Goal: Task Accomplishment & Management: Use online tool/utility

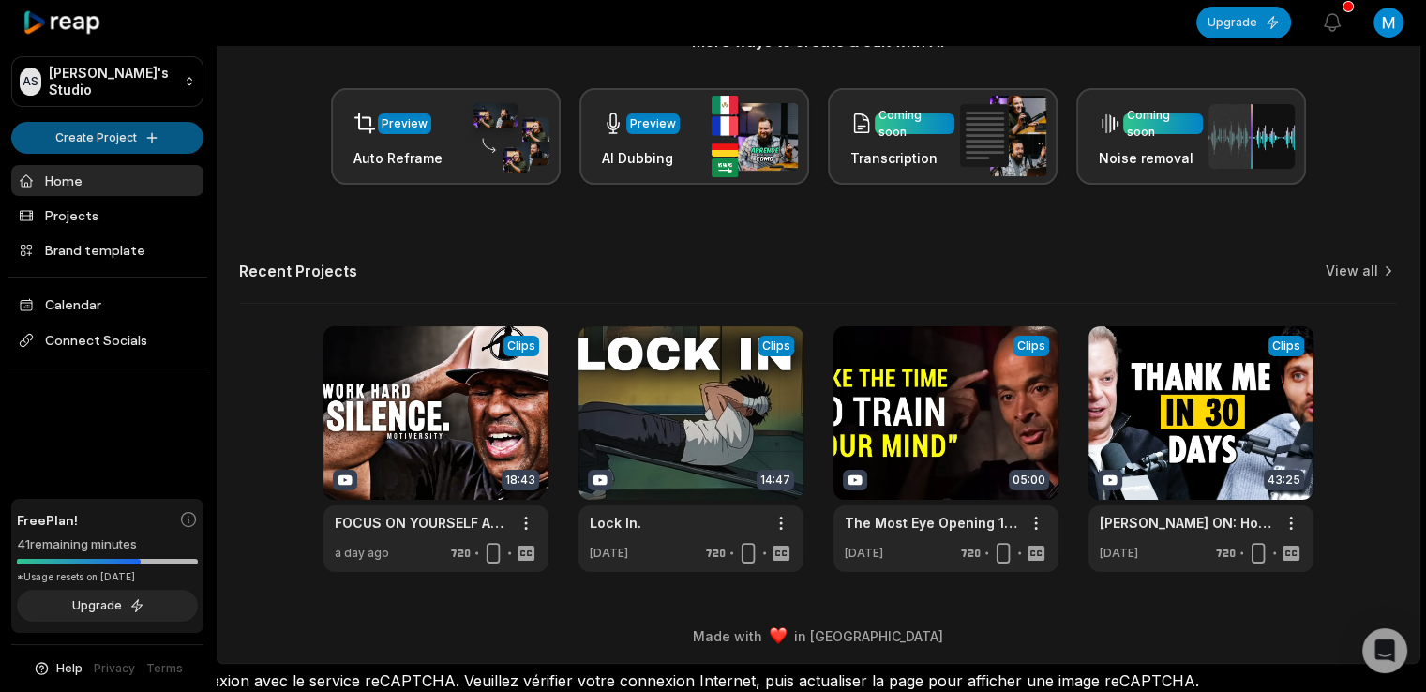
click at [130, 131] on html "AS [PERSON_NAME]'s Studio Create Project Home Projects Brand template Calendar …" at bounding box center [713, 80] width 1426 height 692
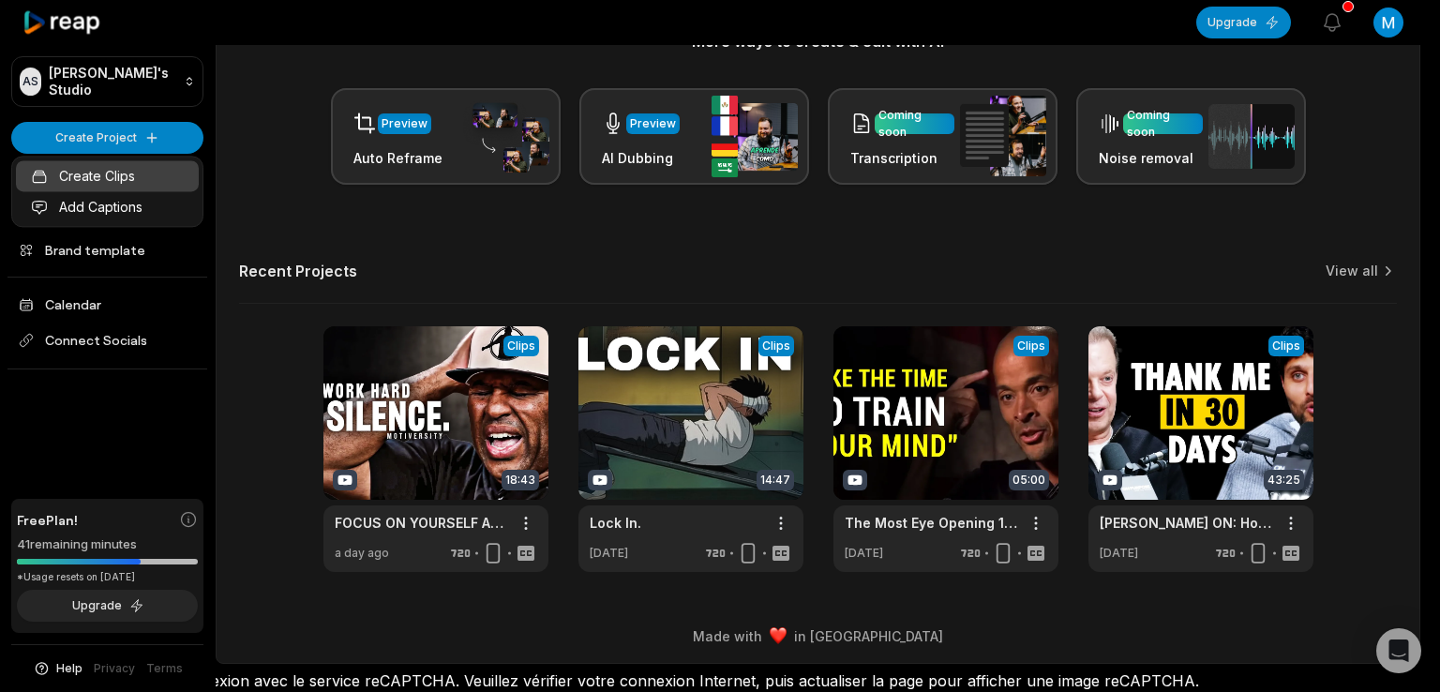
click at [108, 175] on link "Create Clips" at bounding box center [107, 175] width 183 height 31
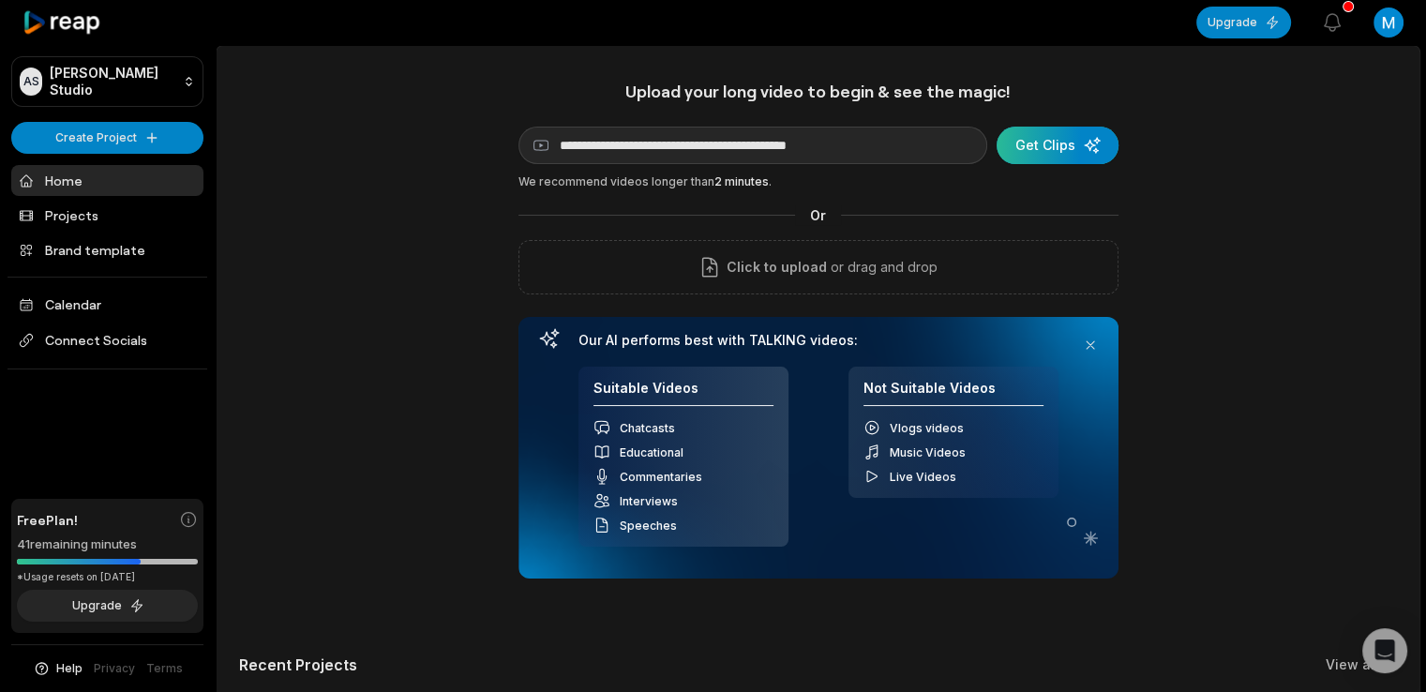
type input "**********"
click at [1056, 136] on div "submit" at bounding box center [1058, 146] width 122 height 38
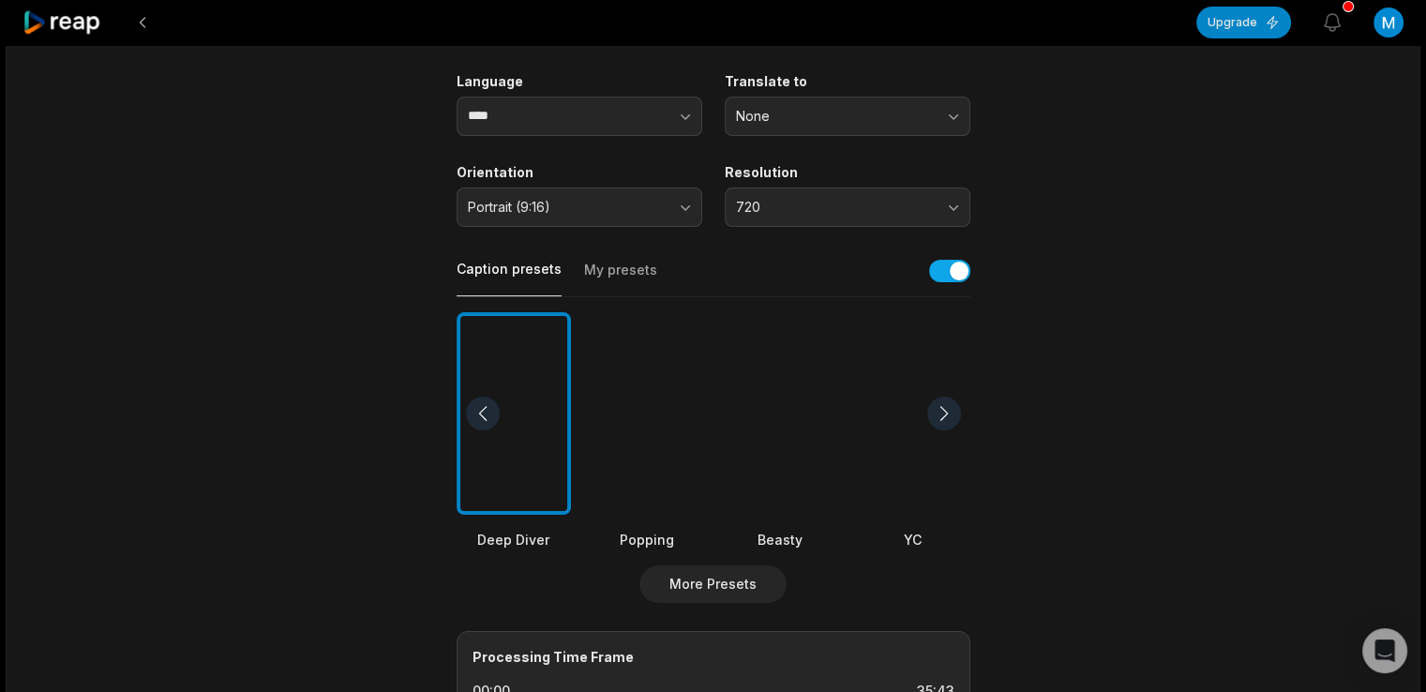
scroll to position [250, 0]
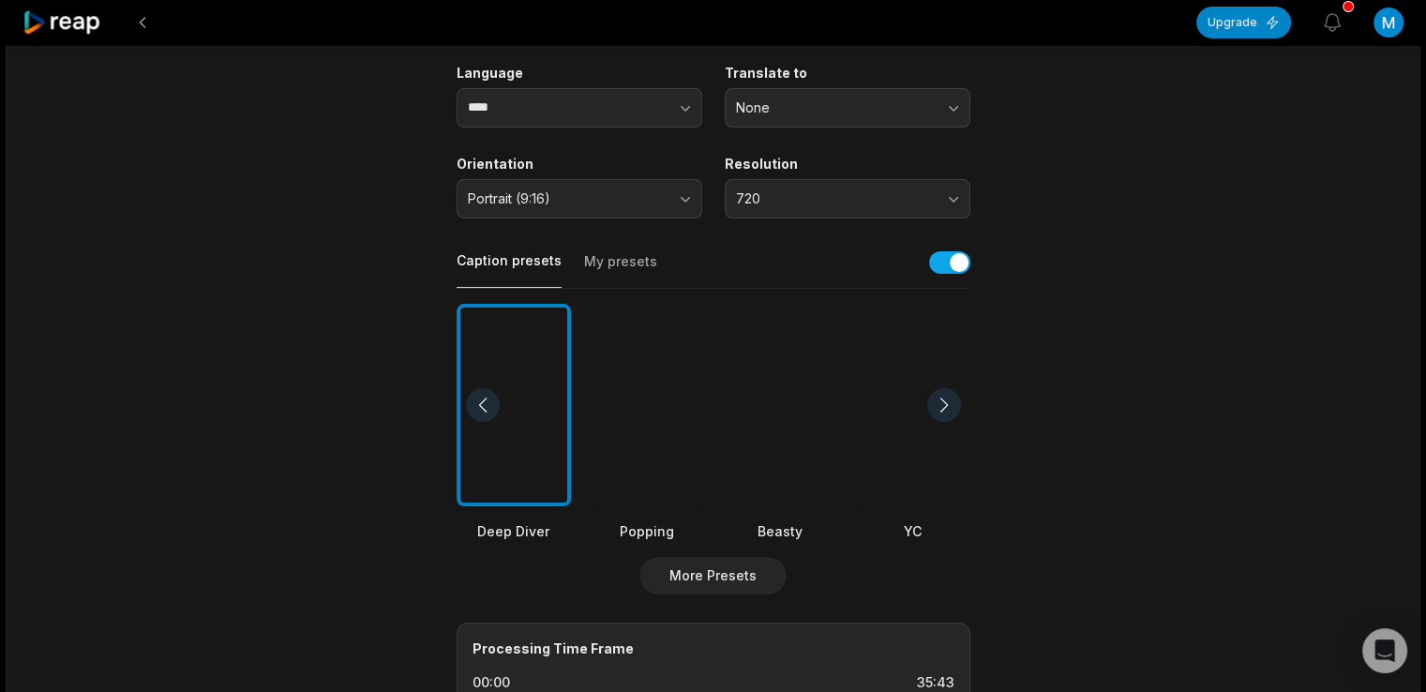
click at [622, 410] on div at bounding box center [647, 405] width 114 height 203
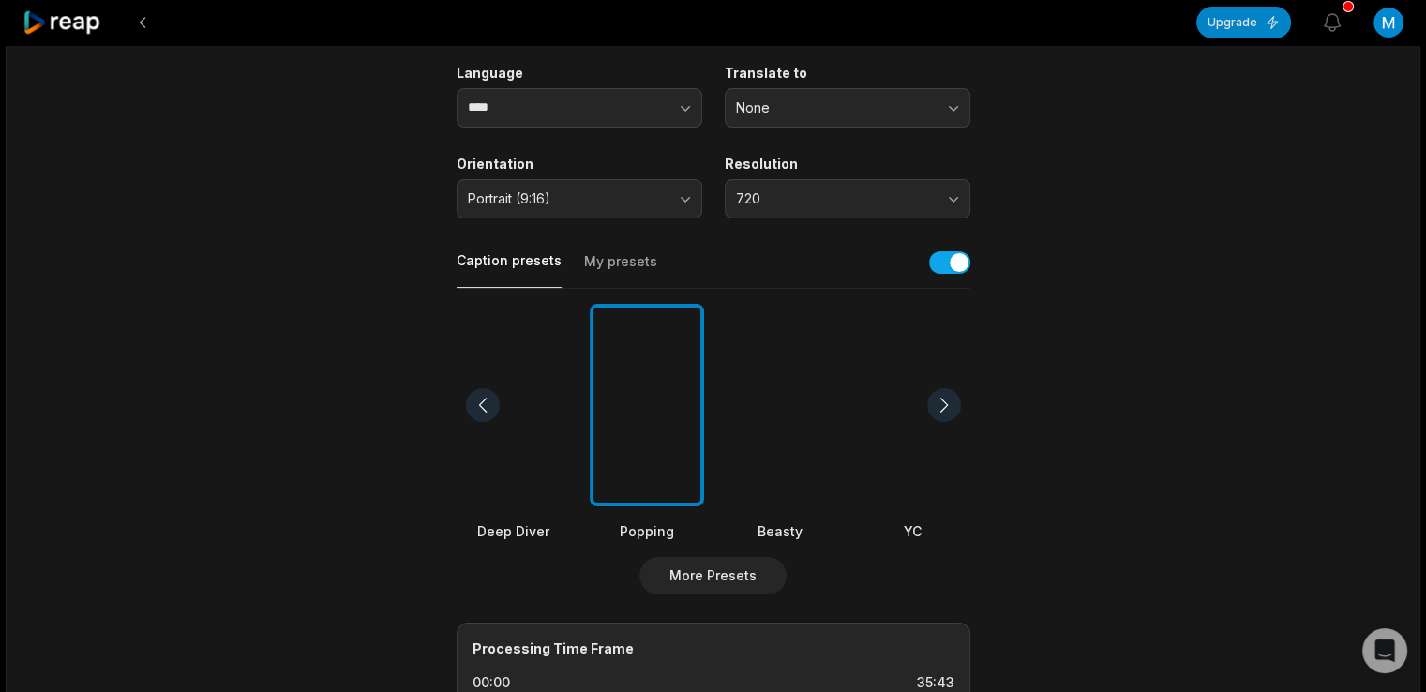
scroll to position [641, 0]
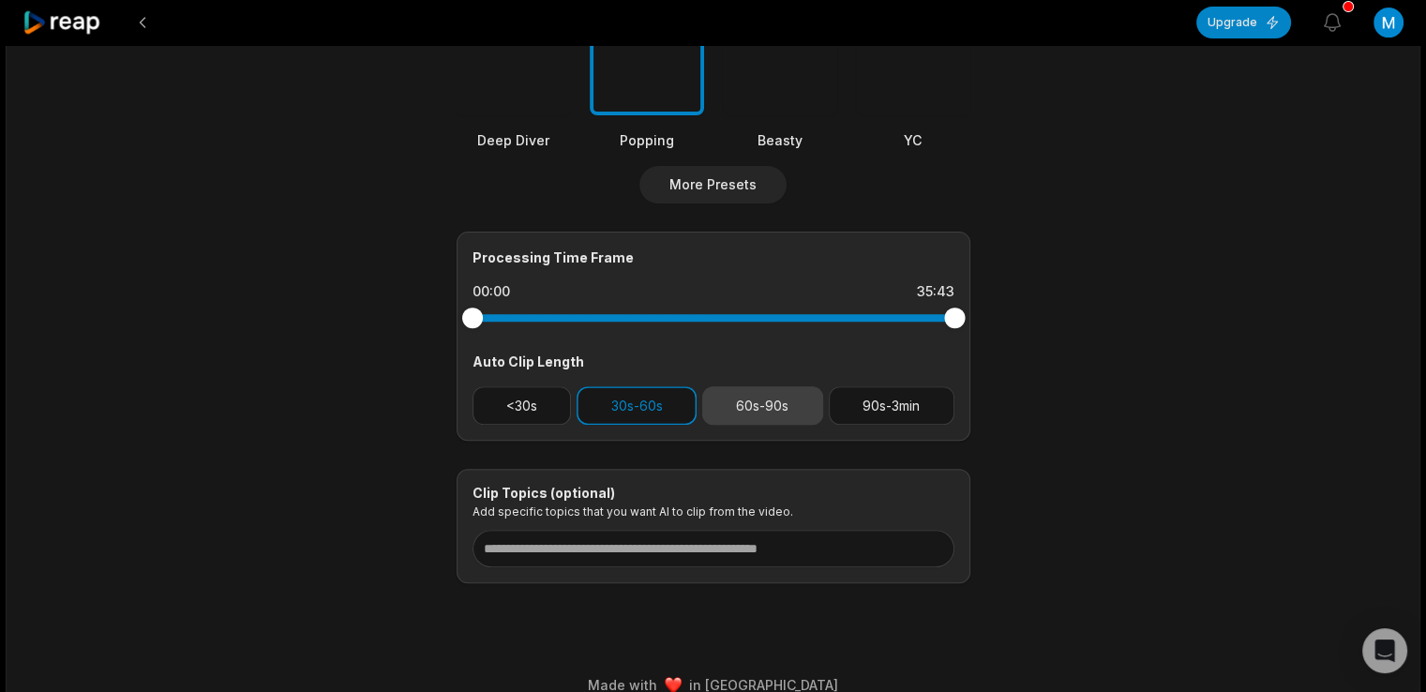
click at [739, 406] on button "60s-90s" at bounding box center [762, 405] width 121 height 38
click at [664, 406] on button "30s-60s" at bounding box center [637, 405] width 120 height 38
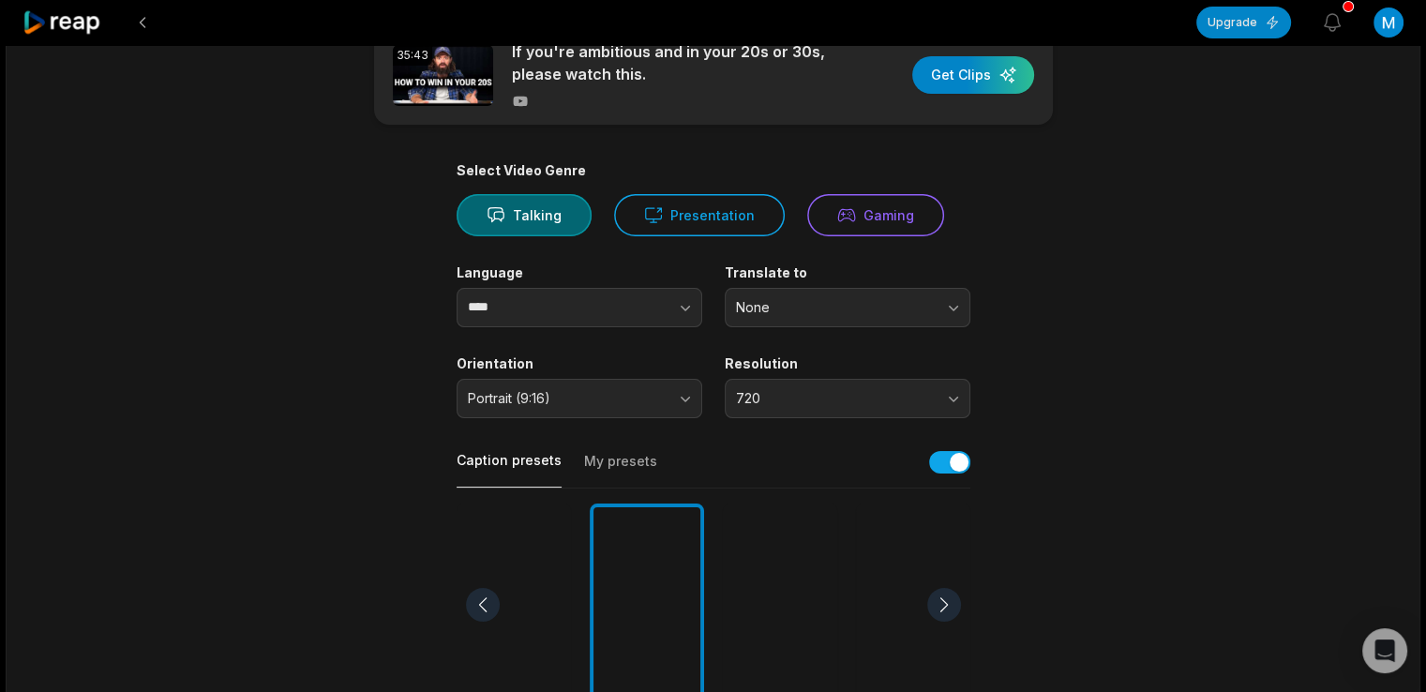
scroll to position [0, 0]
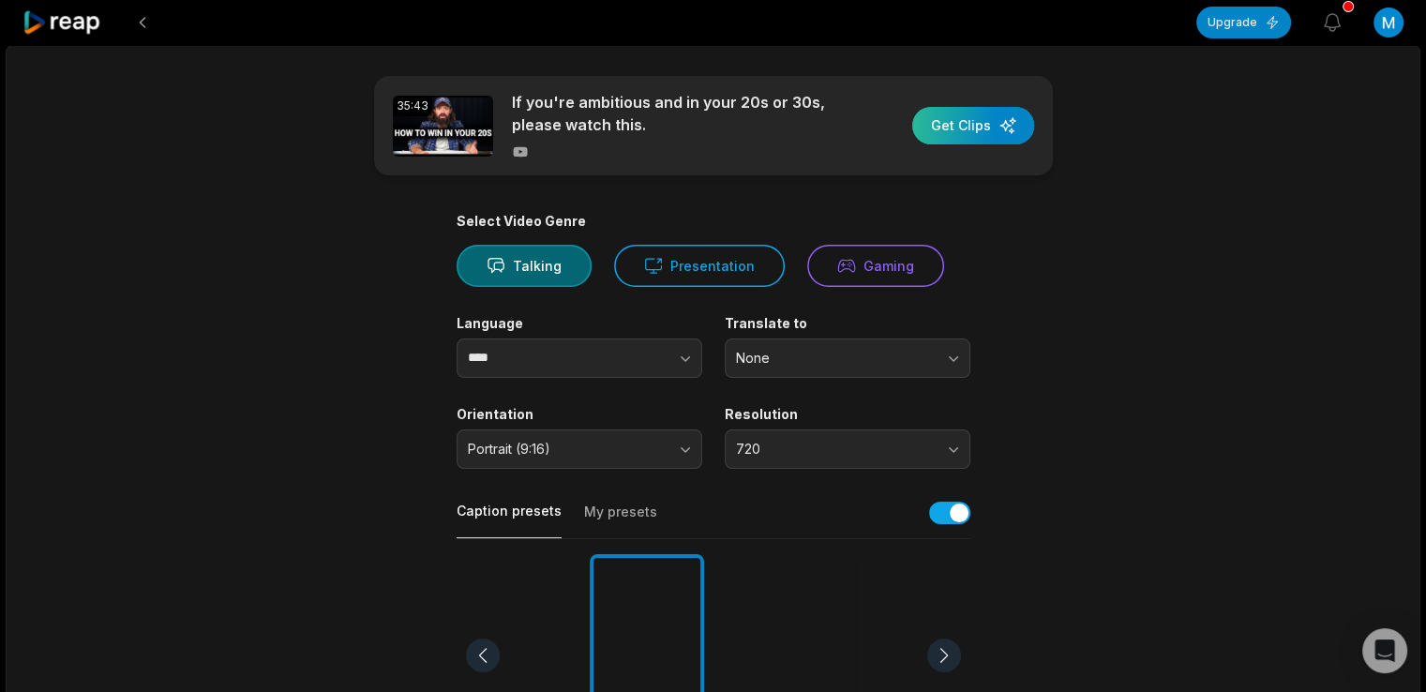
click at [980, 136] on div "button" at bounding box center [973, 126] width 122 height 38
click at [976, 271] on main "35:43 If you're ambitious and in your 20s or 30s, please watch this. Get Clips …" at bounding box center [714, 650] width 908 height 1149
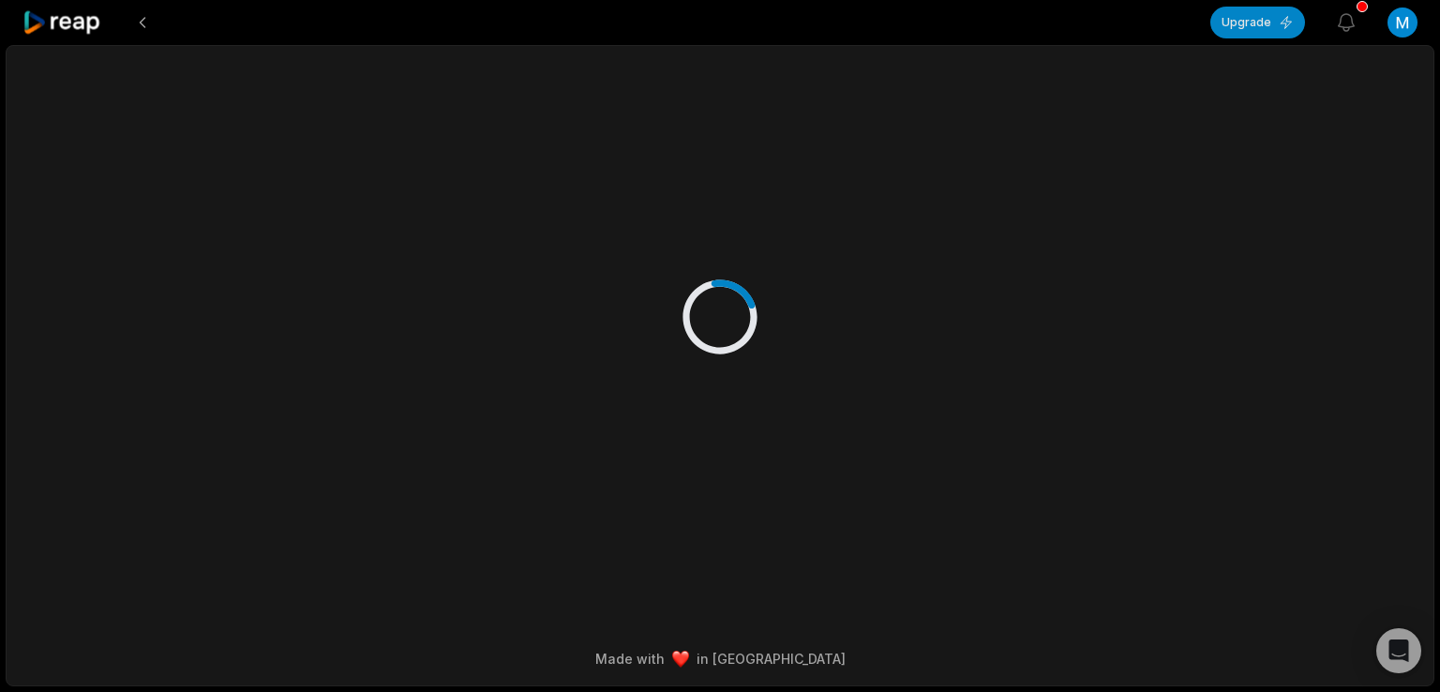
click at [46, 23] on icon at bounding box center [63, 22] width 80 height 25
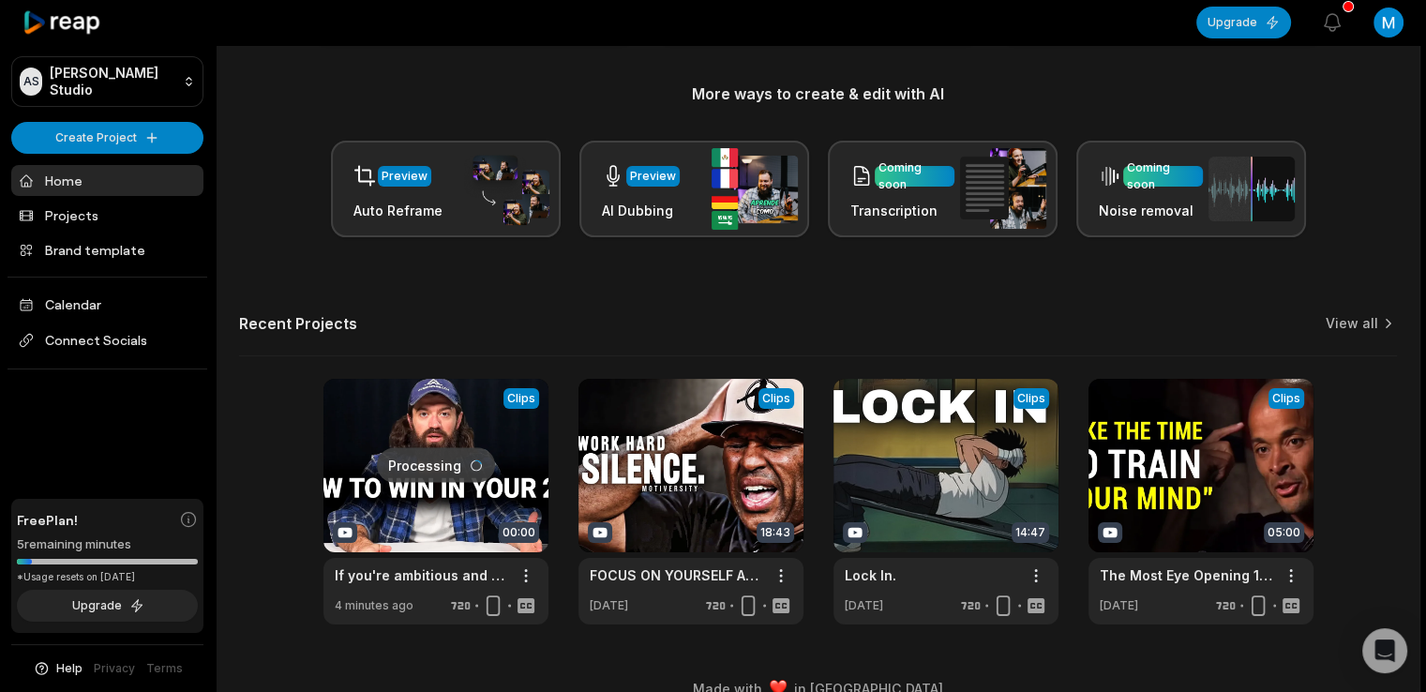
scroll to position [244, 0]
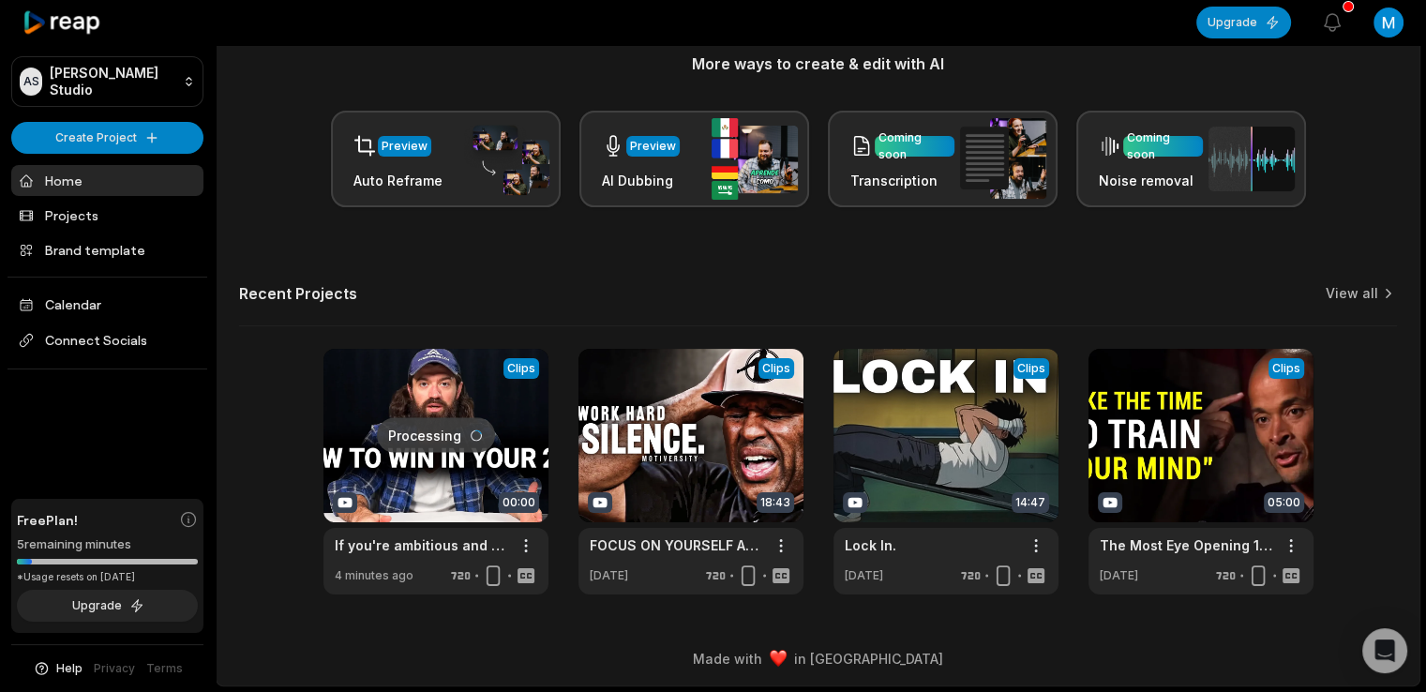
click at [431, 413] on link at bounding box center [435, 472] width 225 height 246
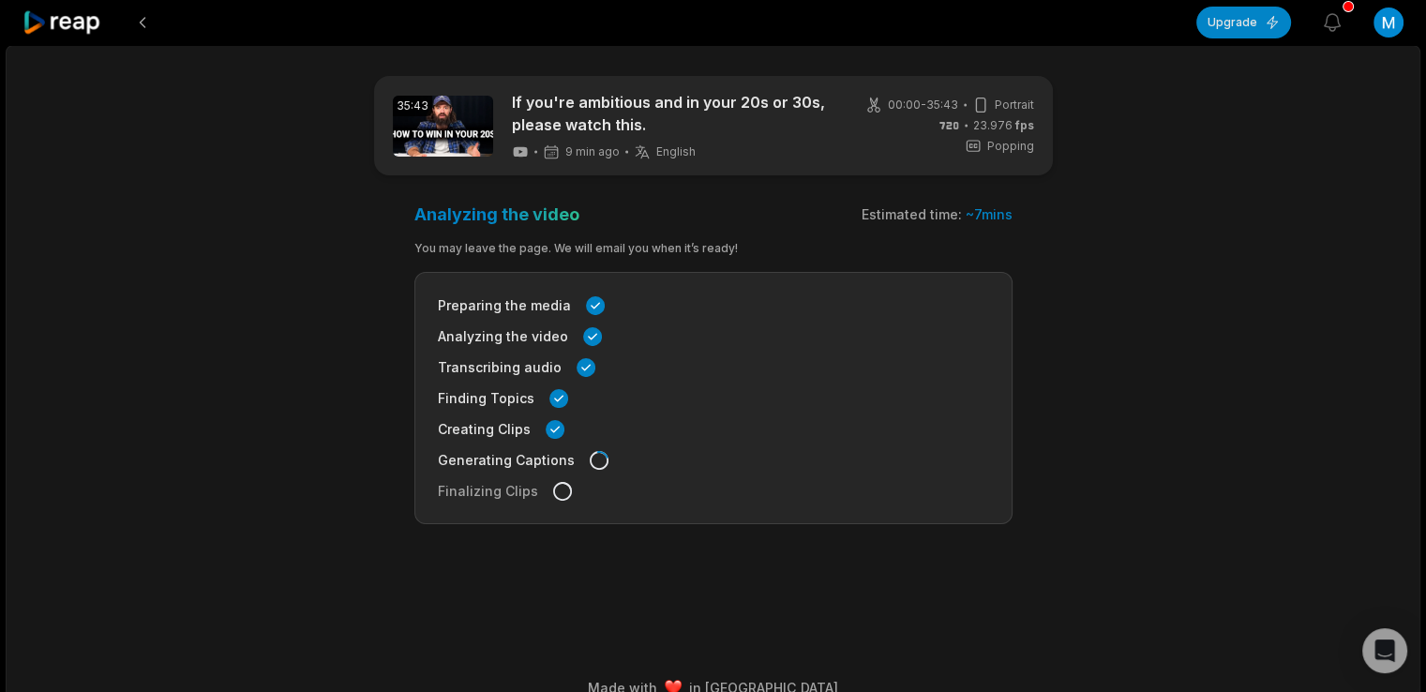
click at [69, 27] on icon at bounding box center [63, 22] width 80 height 25
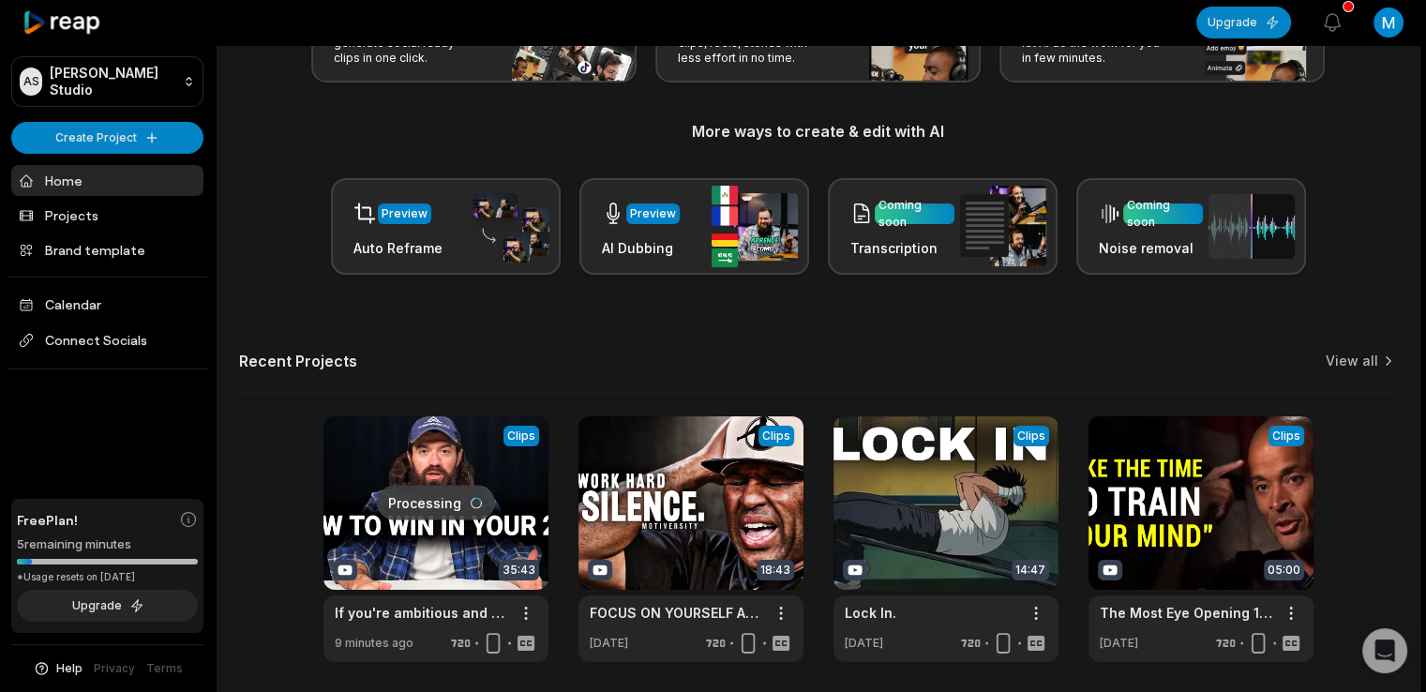
scroll to position [244, 0]
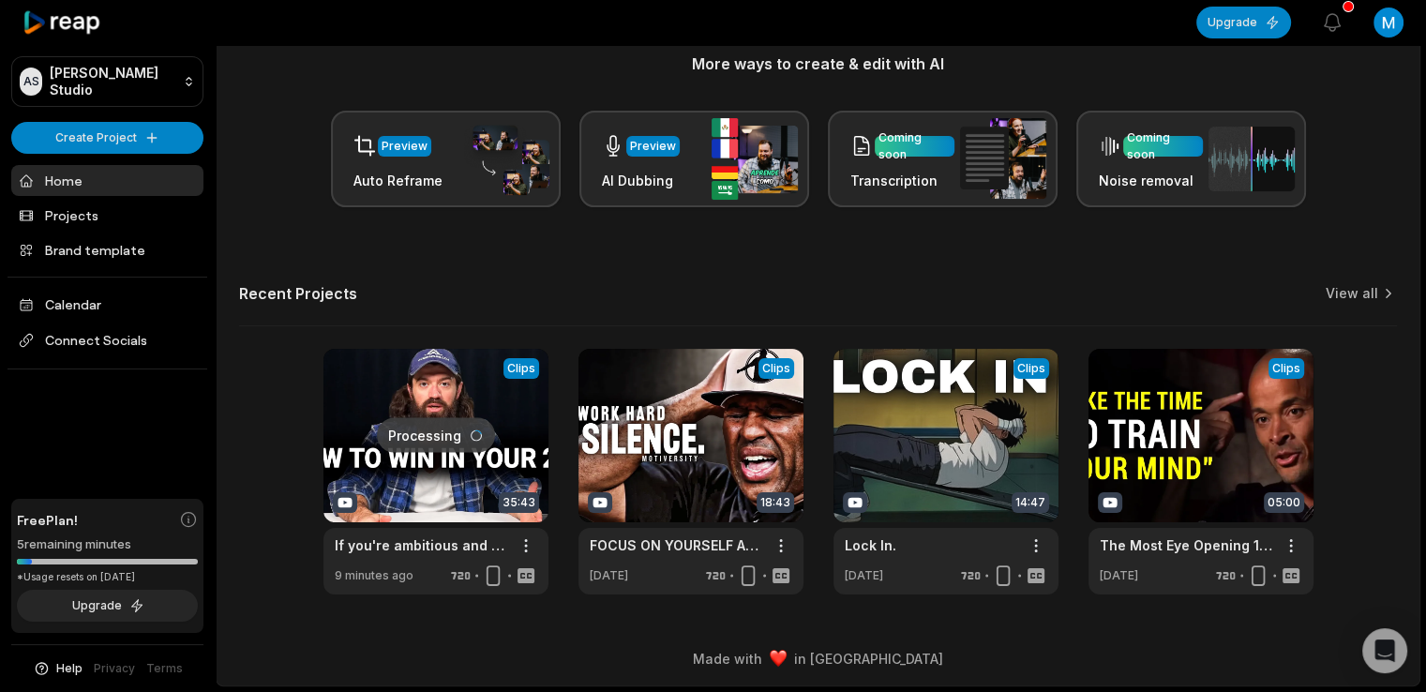
click at [448, 416] on link at bounding box center [435, 472] width 225 height 246
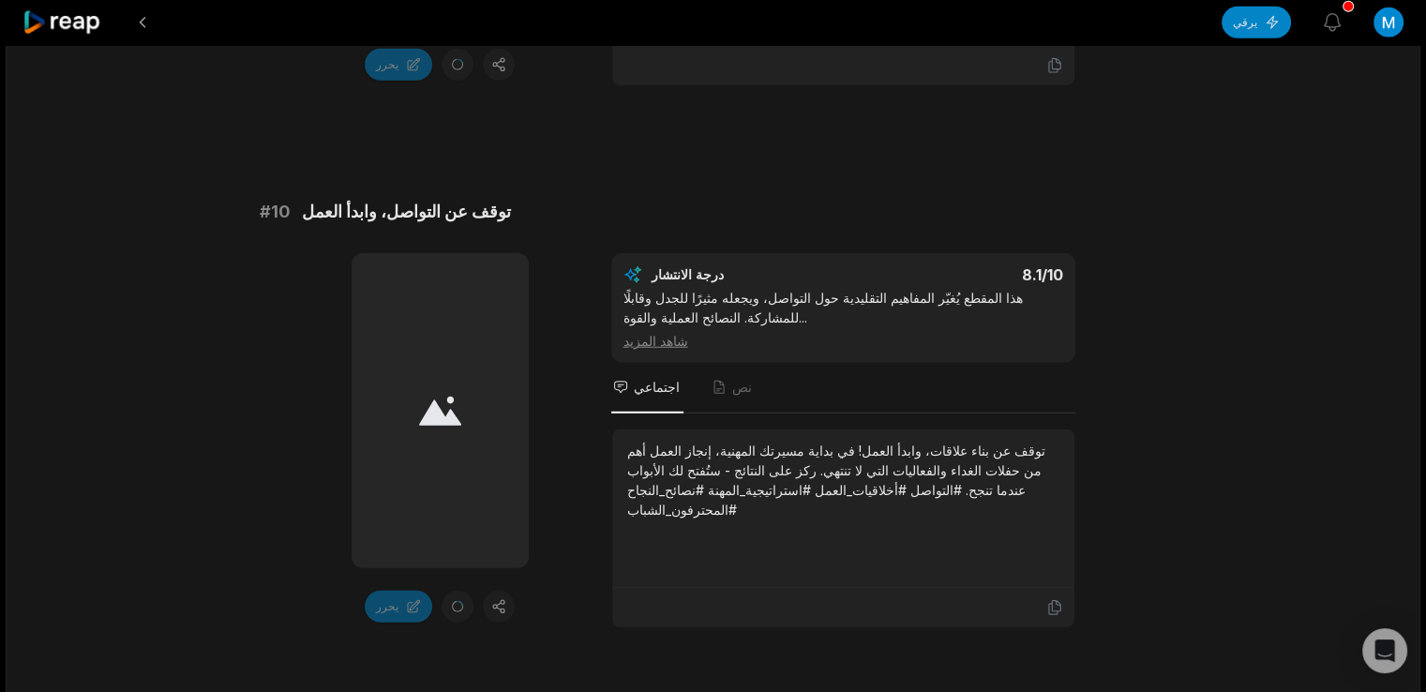
scroll to position [5171, 0]
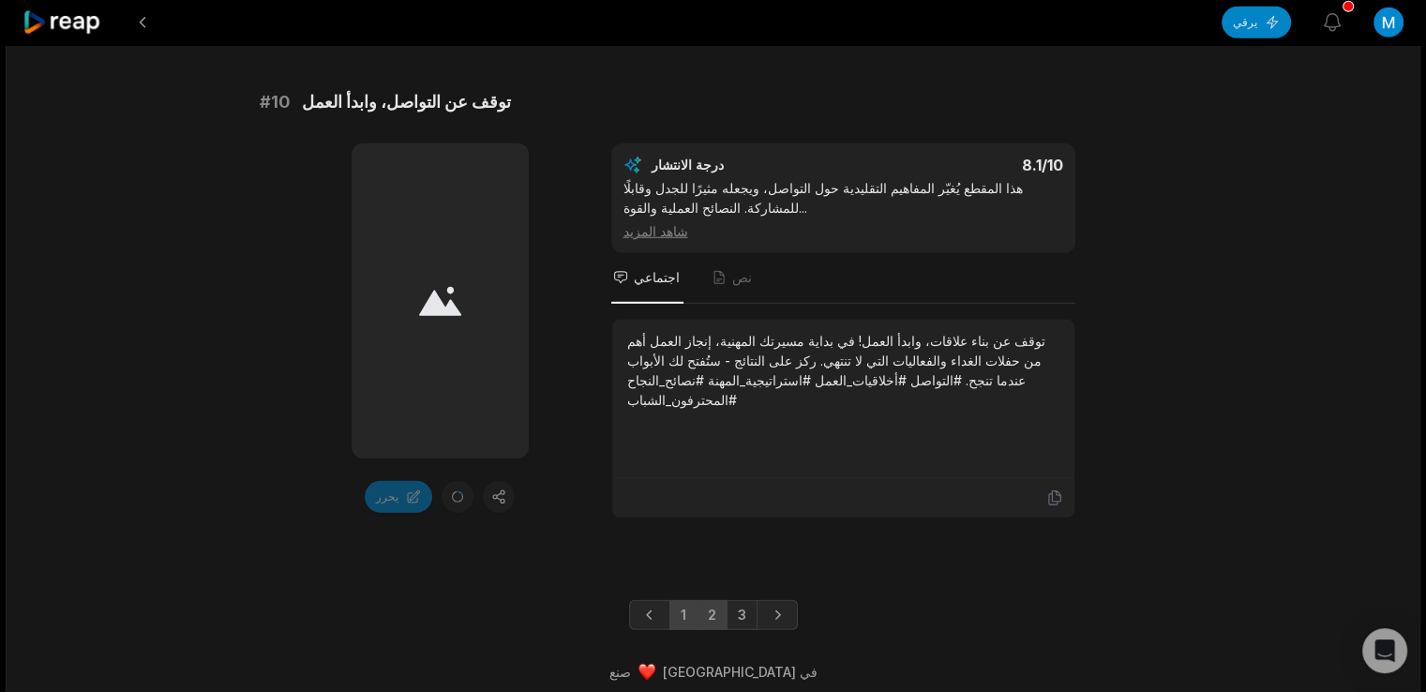
click at [710, 608] on font "2" at bounding box center [712, 615] width 8 height 16
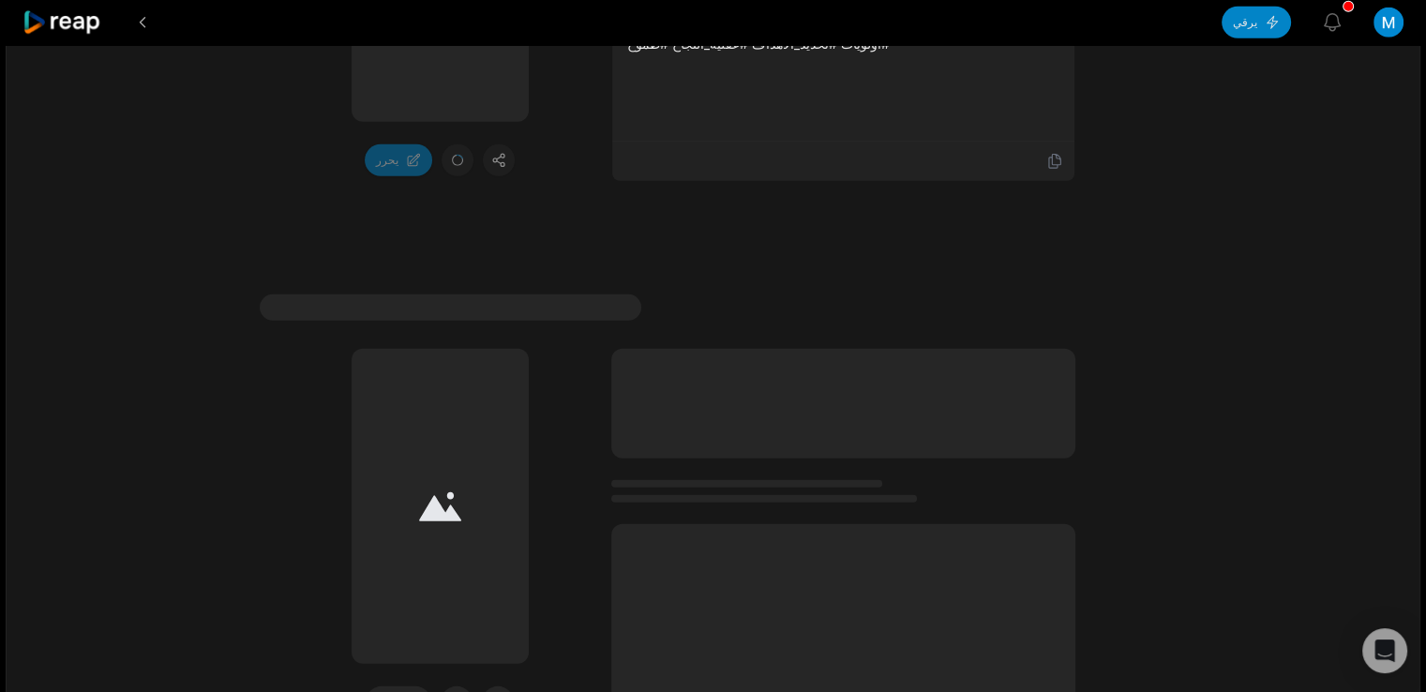
scroll to position [5713, 0]
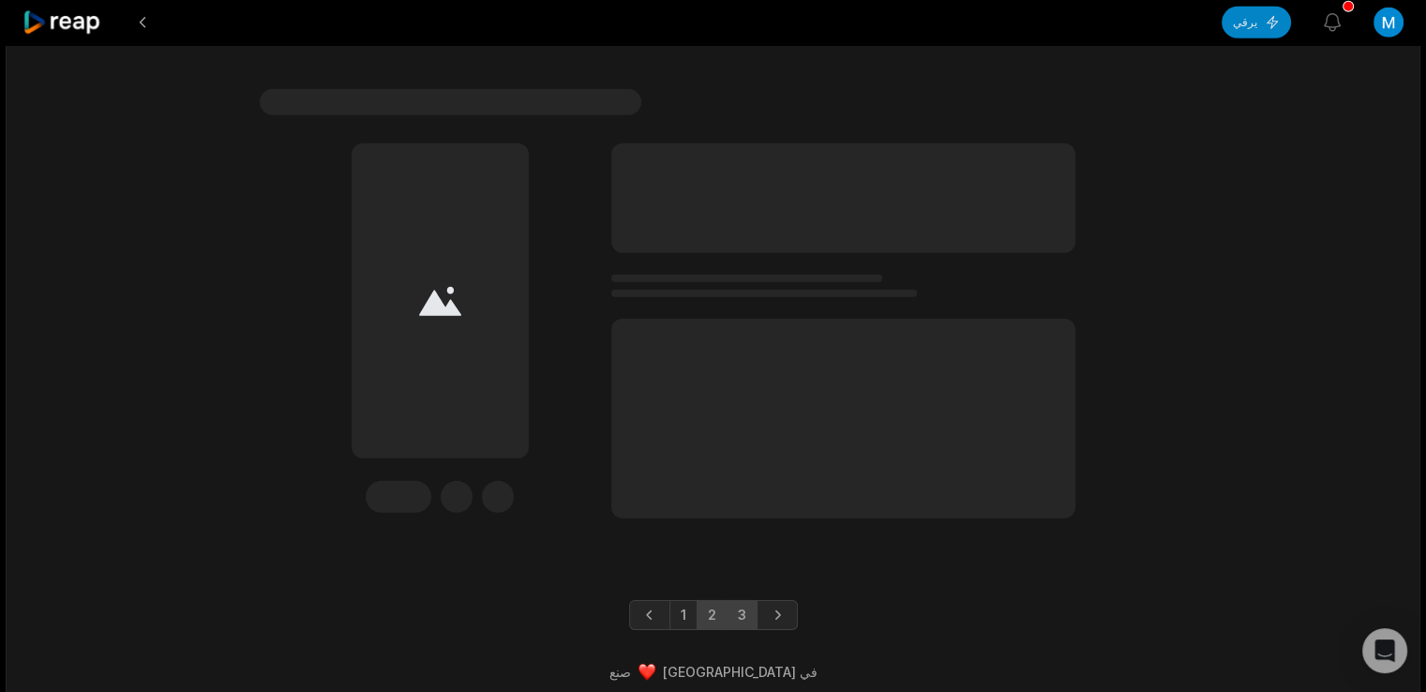
click at [729, 600] on link "3" at bounding box center [742, 615] width 31 height 30
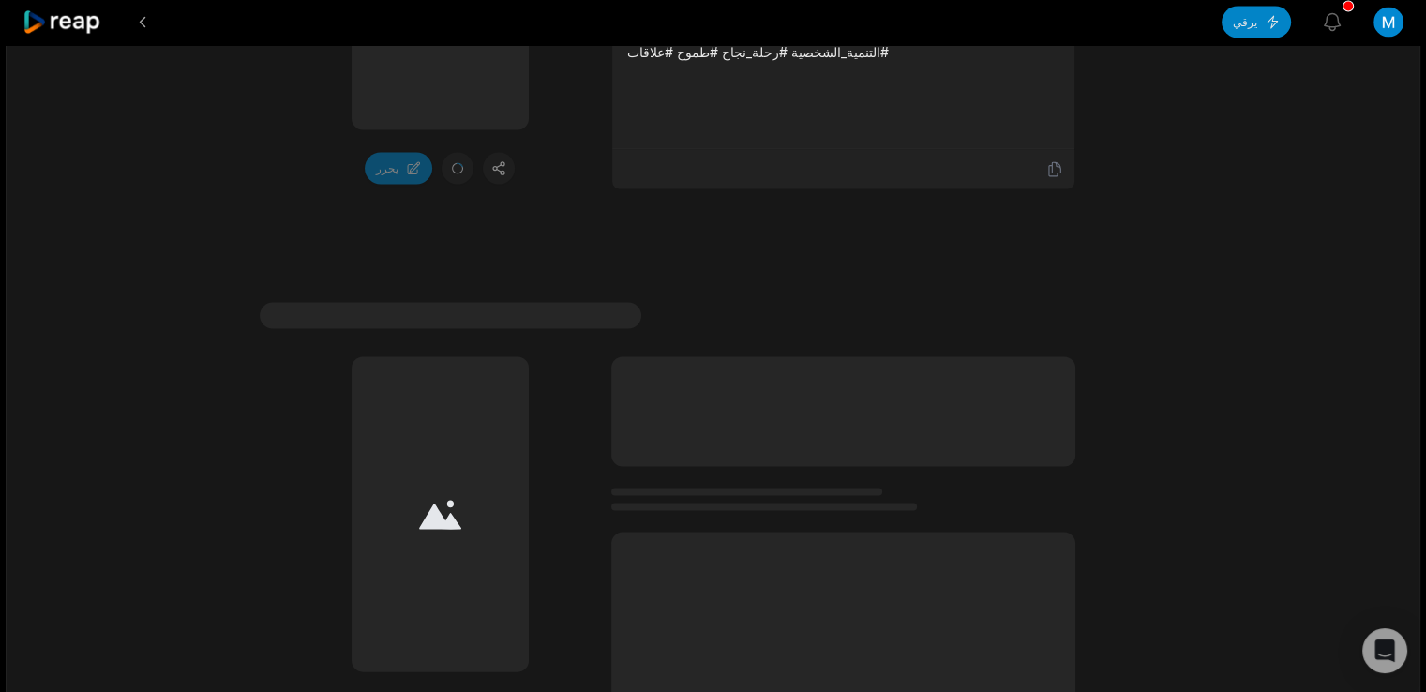
scroll to position [4092, 0]
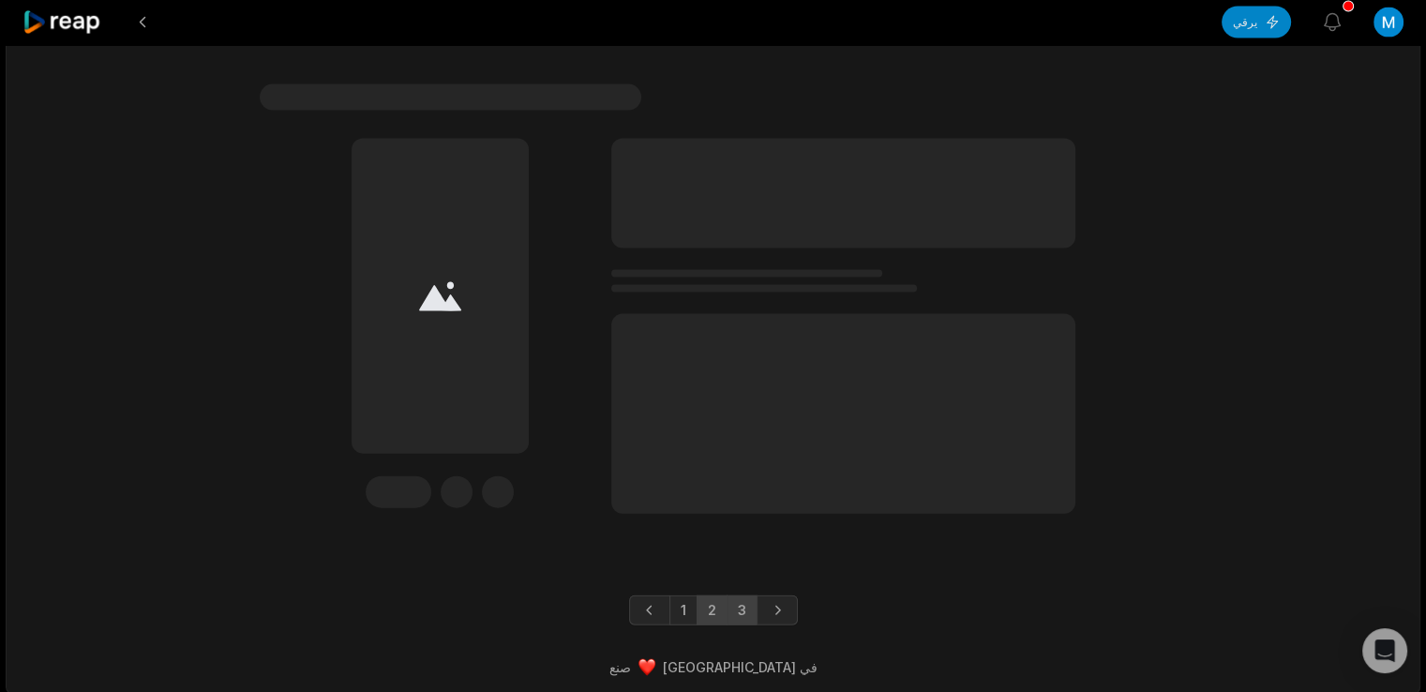
click at [721, 595] on link "2" at bounding box center [712, 610] width 31 height 30
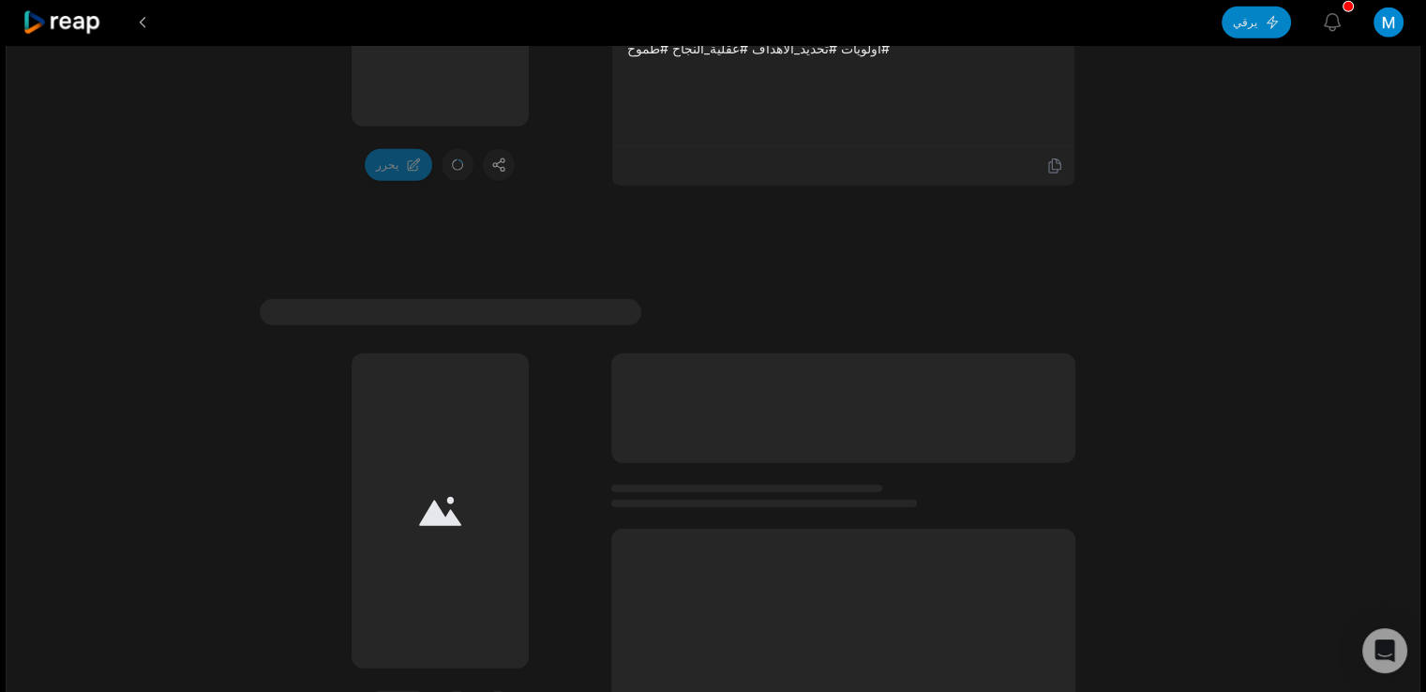
scroll to position [5517, 0]
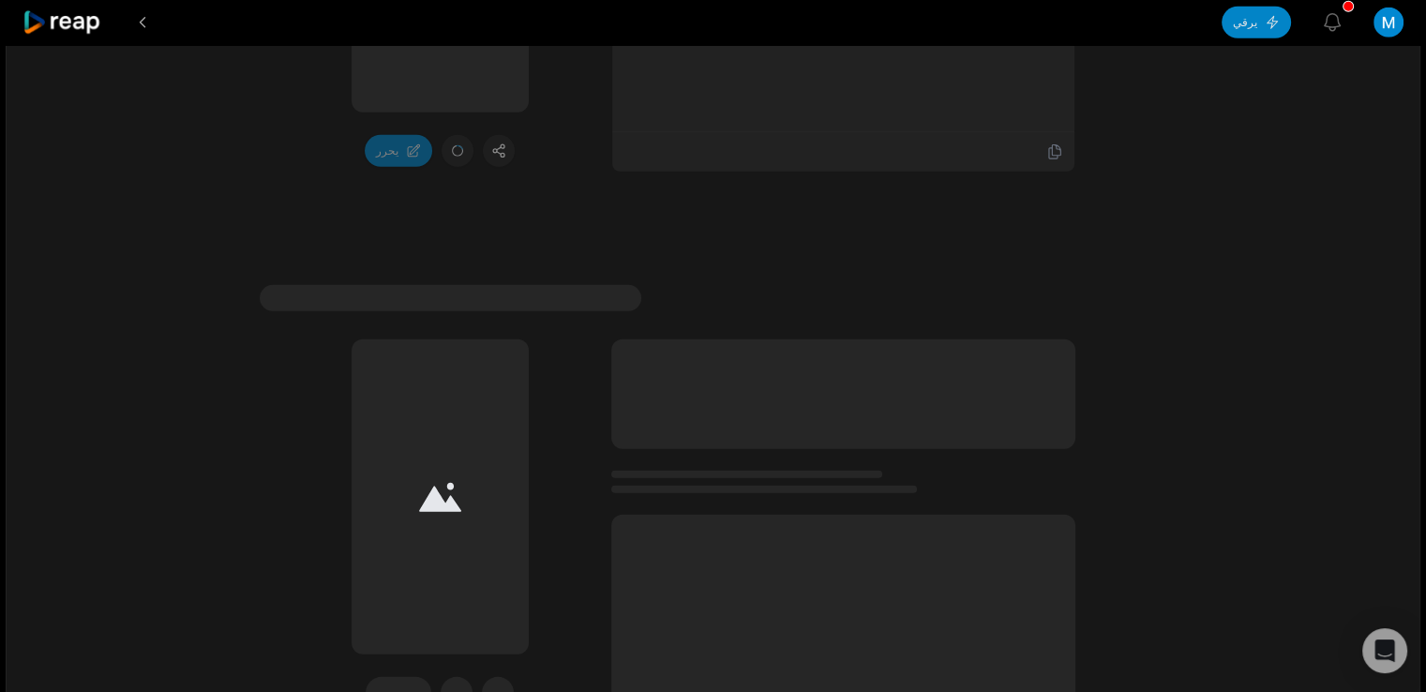
click at [56, 12] on icon at bounding box center [63, 22] width 80 height 25
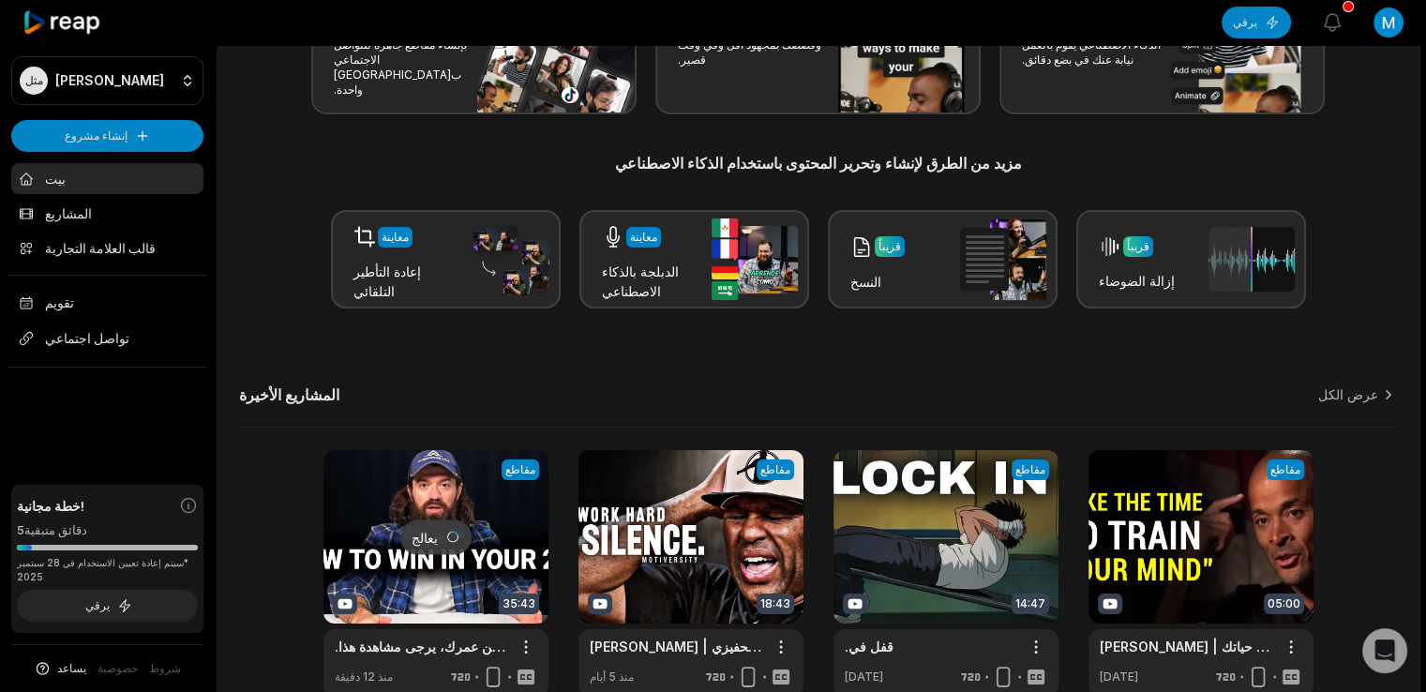
scroll to position [245, 0]
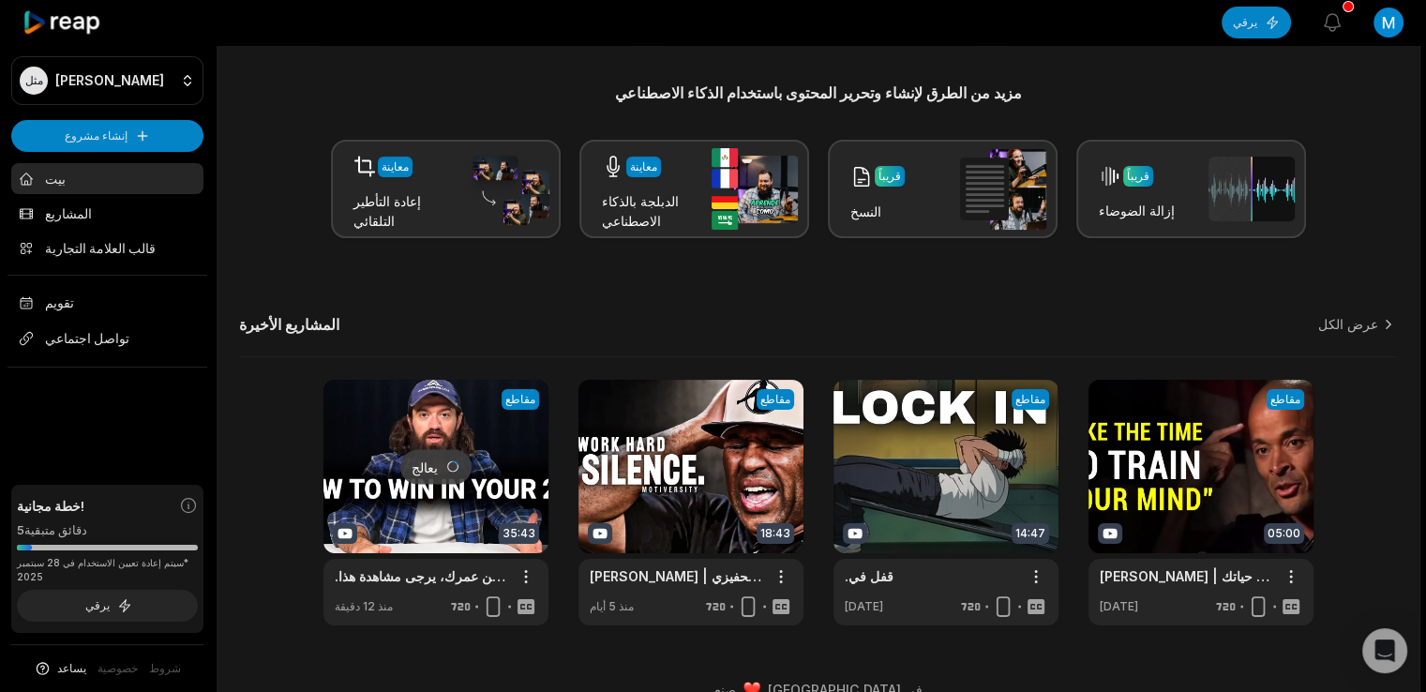
click at [448, 433] on link at bounding box center [435, 503] width 225 height 246
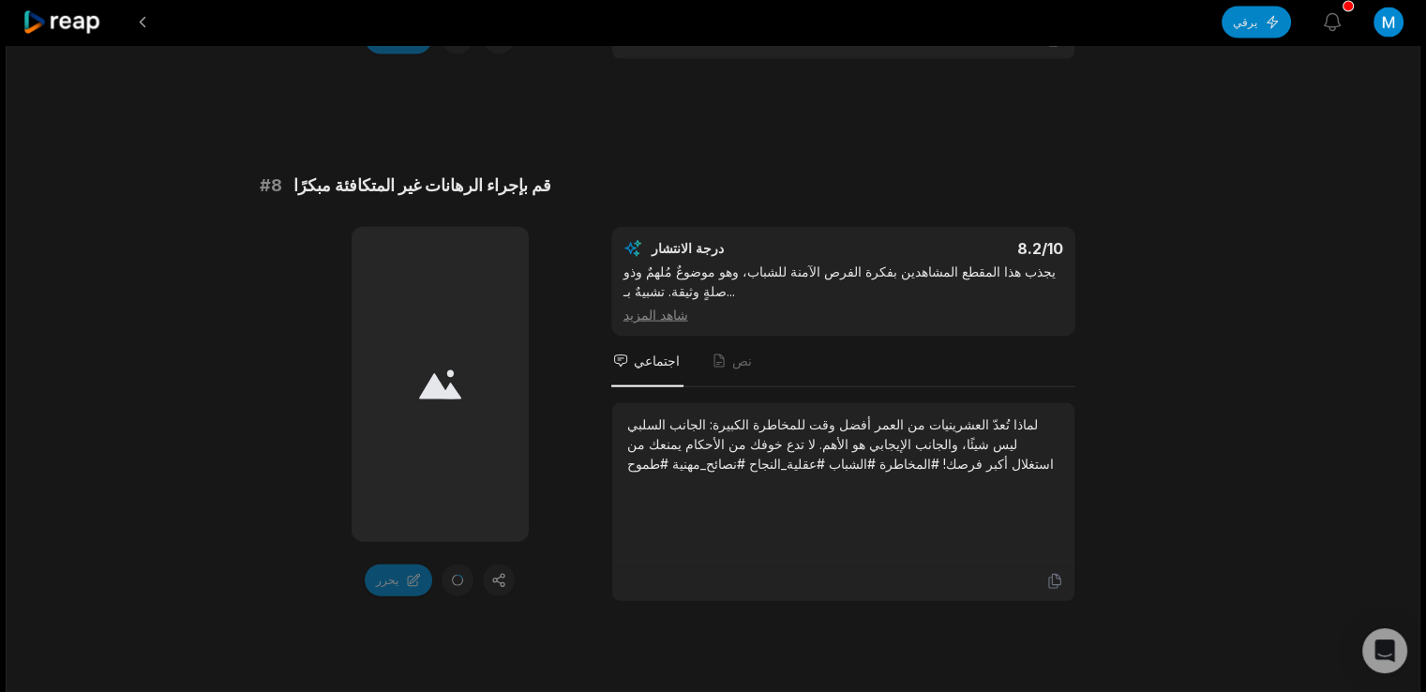
scroll to position [5171, 0]
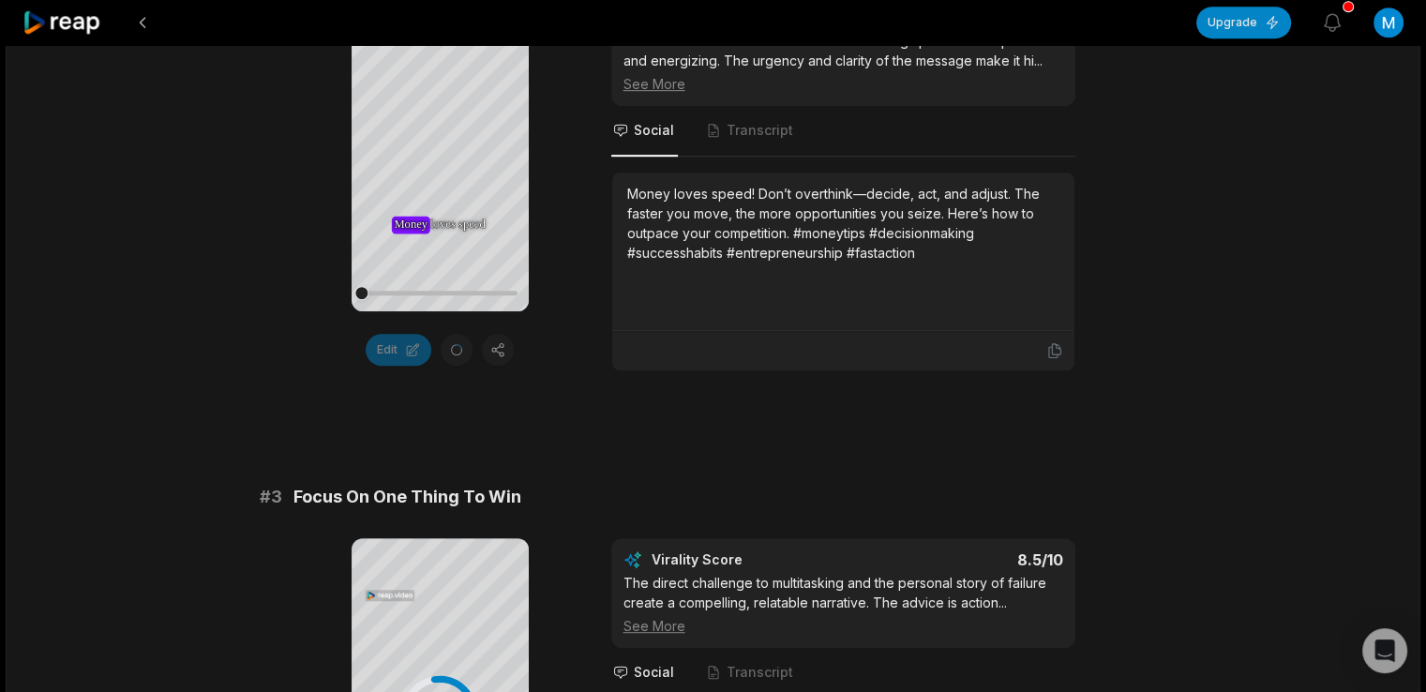
scroll to position [975, 0]
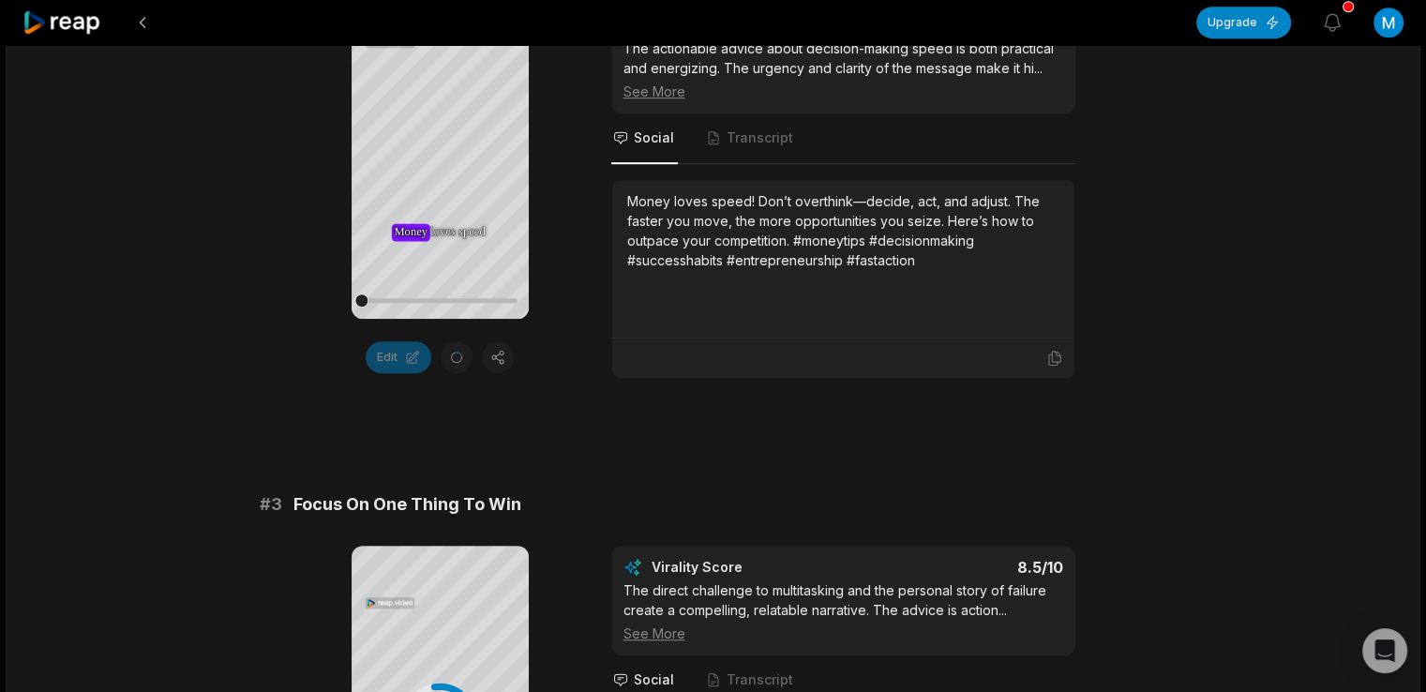
click at [438, 154] on icon at bounding box center [439, 160] width 14 height 16
click at [438, 154] on icon at bounding box center [439, 159] width 23 height 23
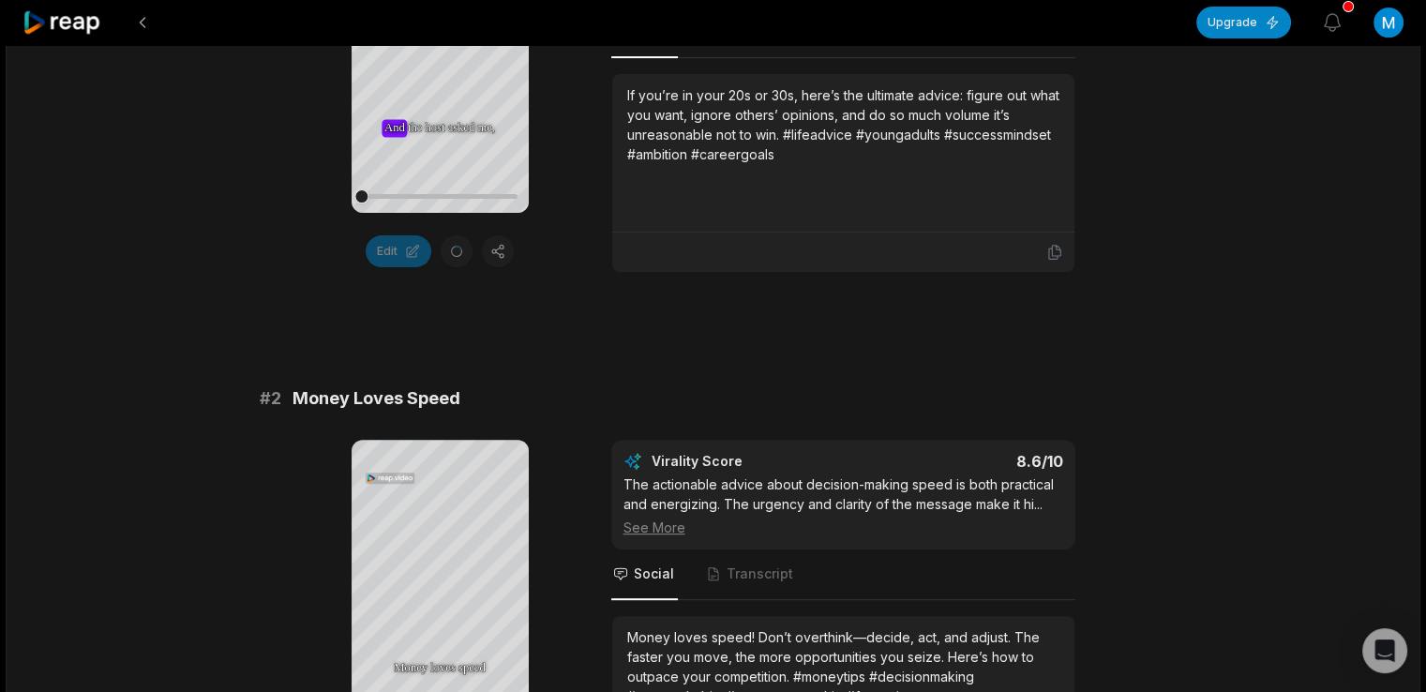
scroll to position [0, 0]
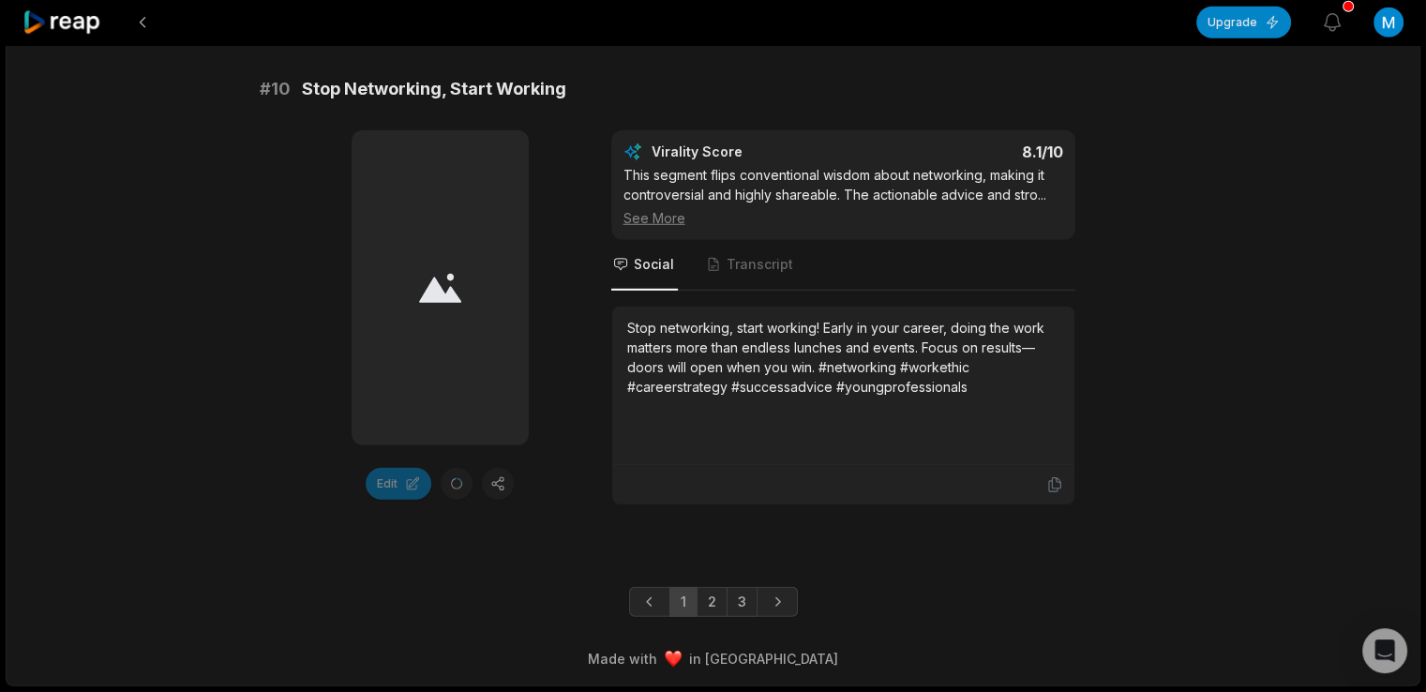
scroll to position [5309, 0]
click at [714, 600] on link "2" at bounding box center [712, 602] width 31 height 30
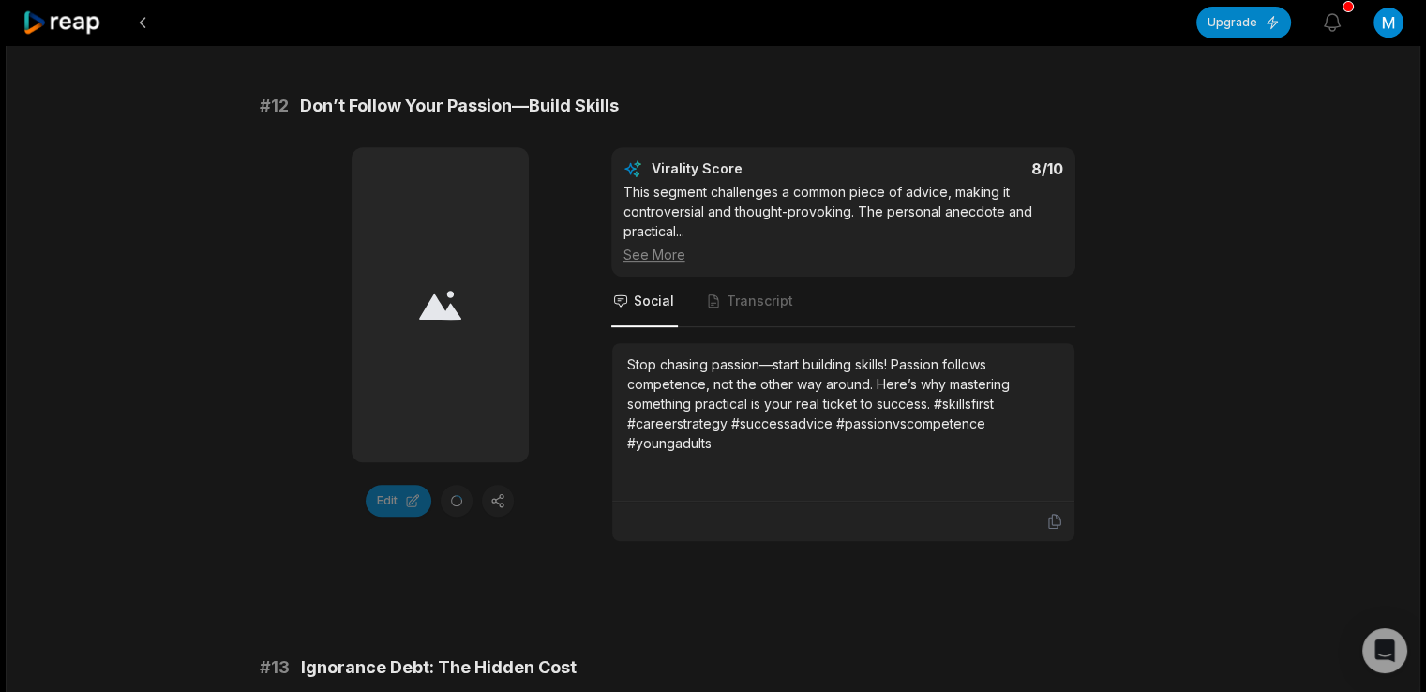
scroll to position [862, 0]
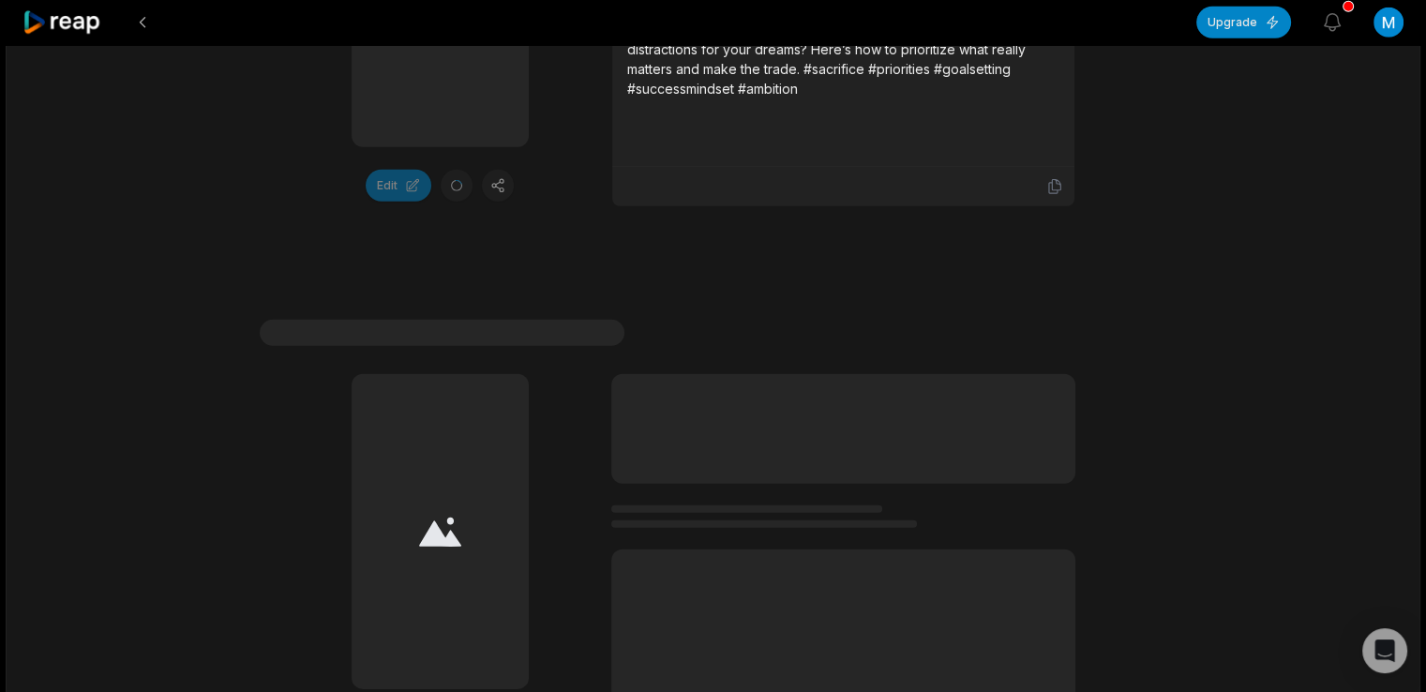
scroll to position [5870, 0]
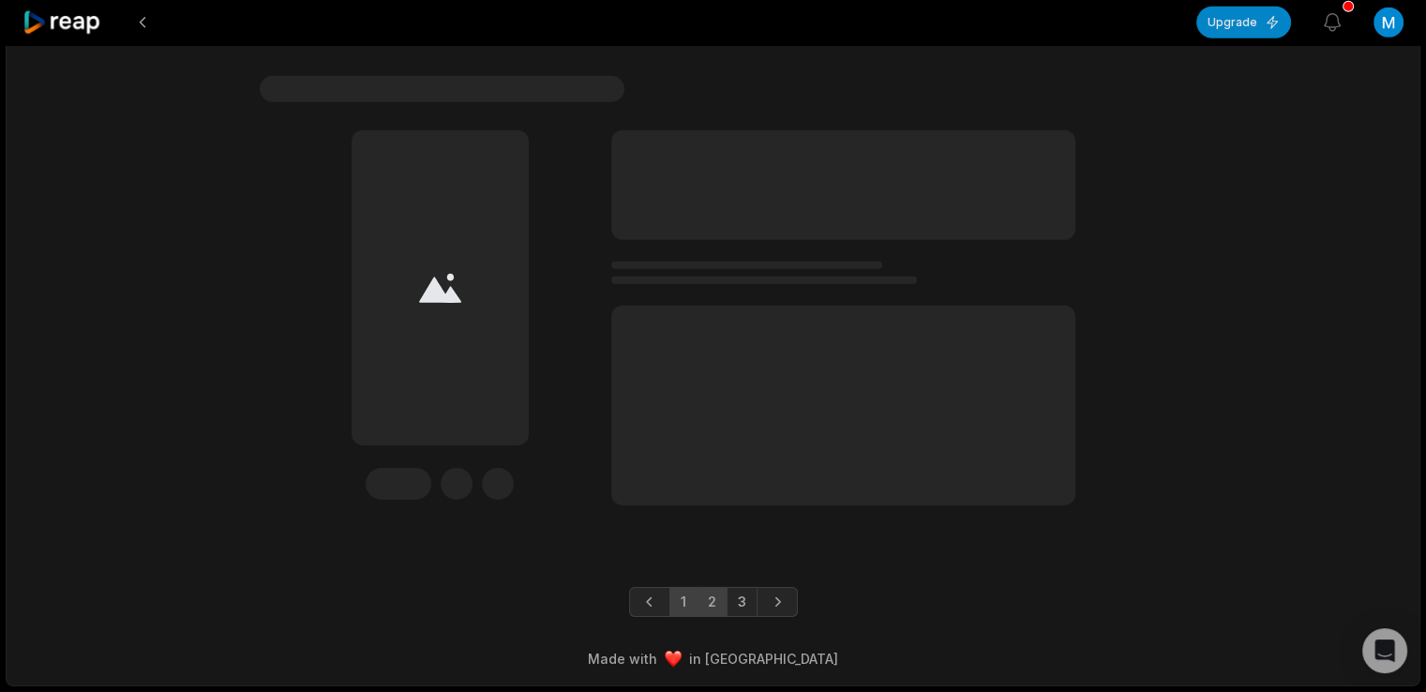
click at [676, 601] on link "1" at bounding box center [683, 602] width 28 height 30
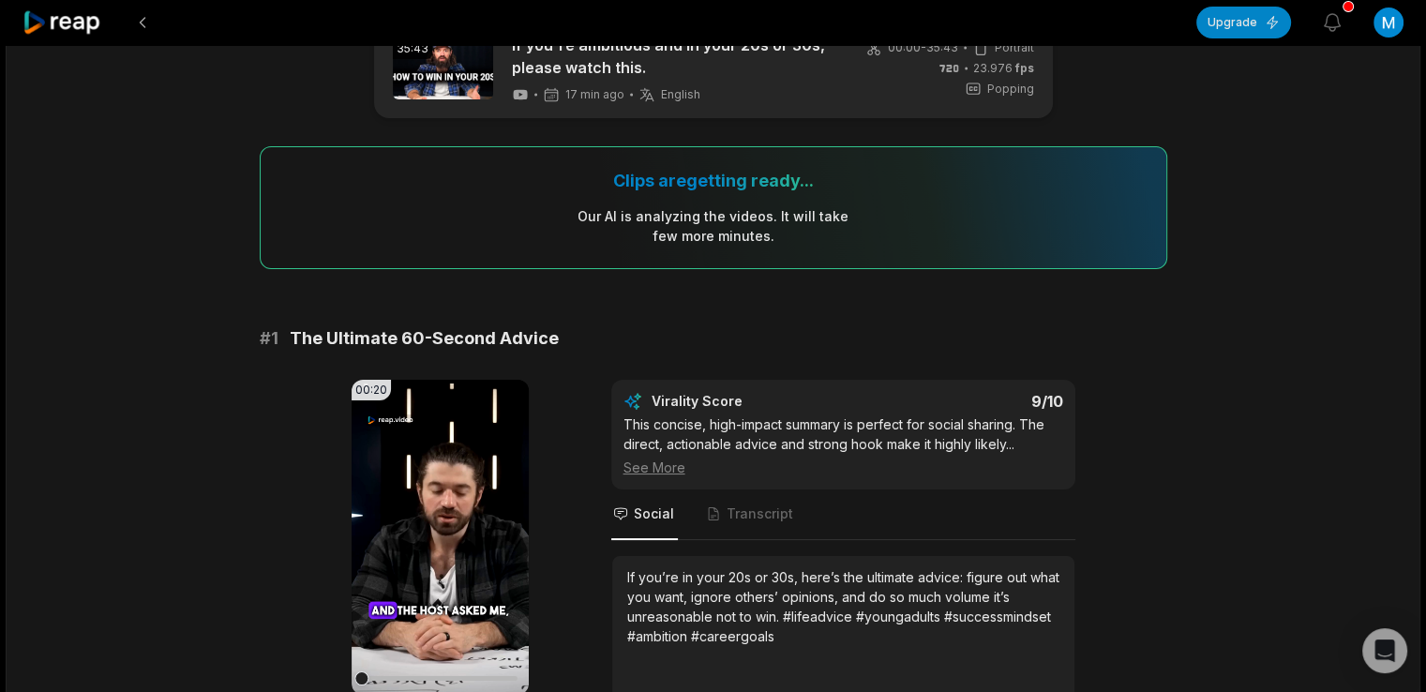
scroll to position [0, 0]
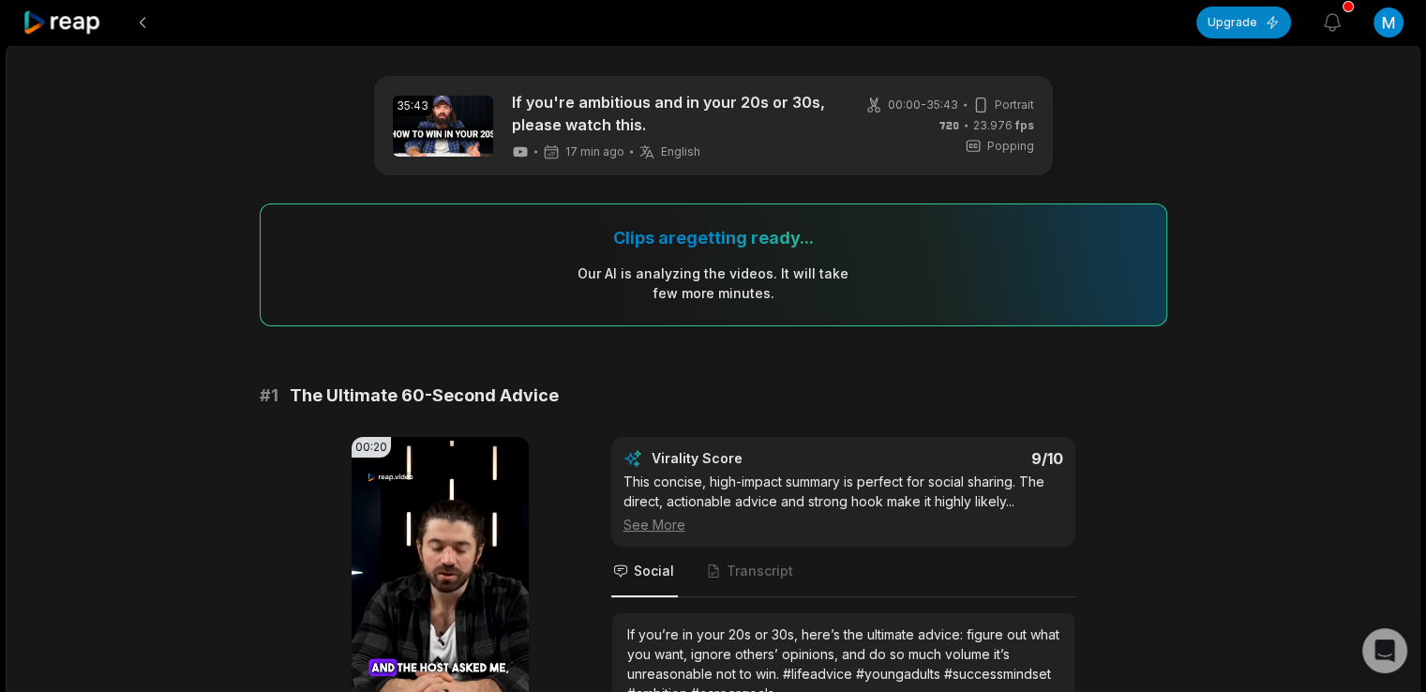
click at [73, 24] on icon at bounding box center [63, 22] width 80 height 25
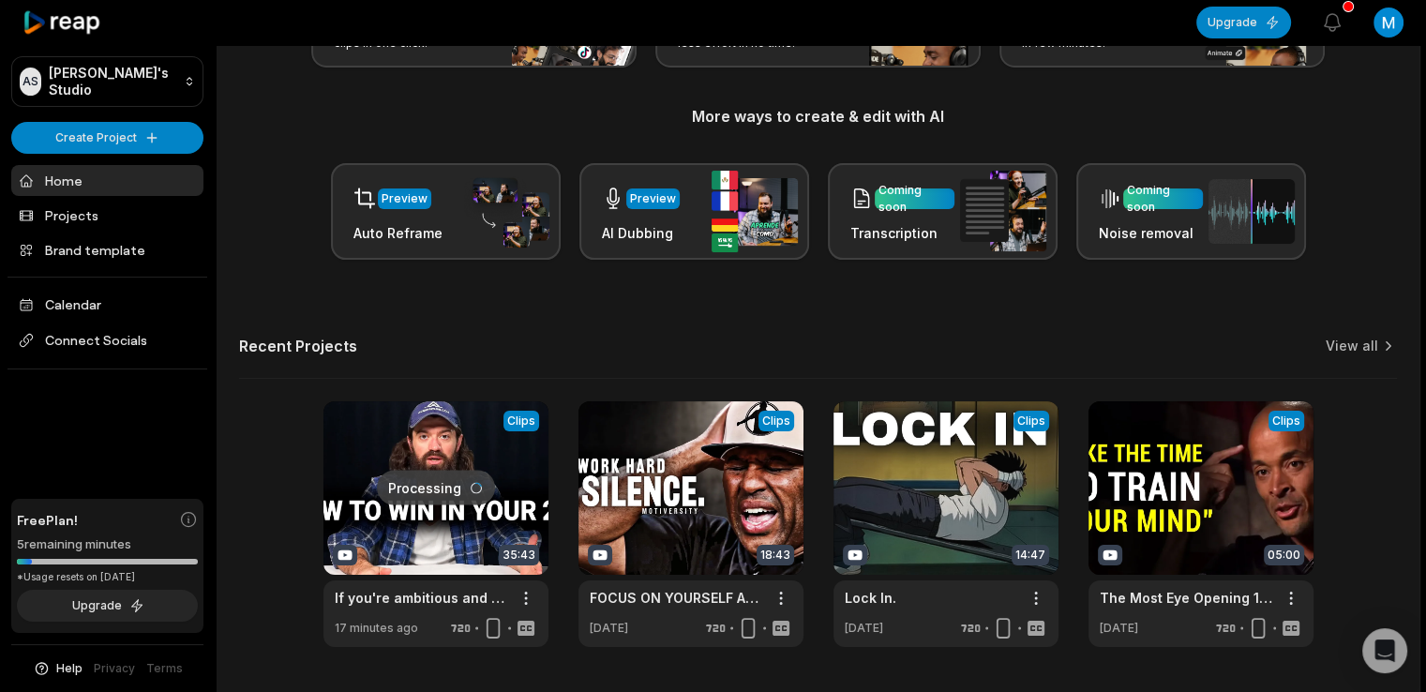
scroll to position [191, 0]
click at [1047, 310] on div "Let's Get Started! Generate Clips From long videos generate social ready clips …" at bounding box center [818, 268] width 1203 height 758
